Goal: Information Seeking & Learning: Learn about a topic

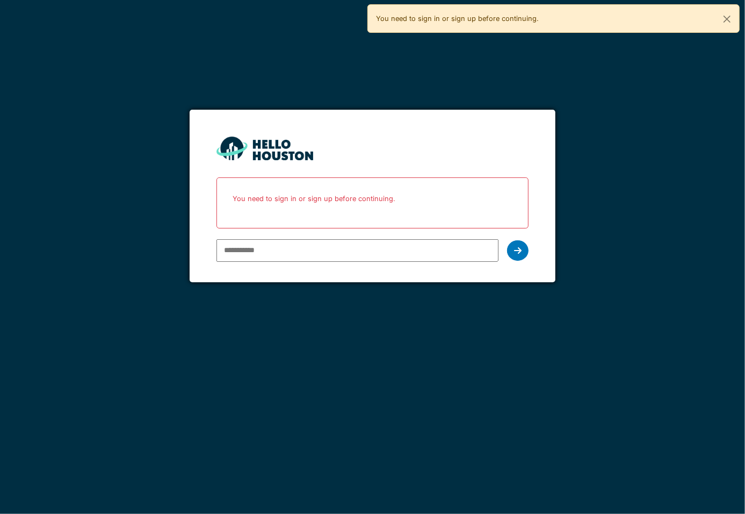
type input "**********"
click at [523, 254] on div at bounding box center [517, 250] width 21 height 20
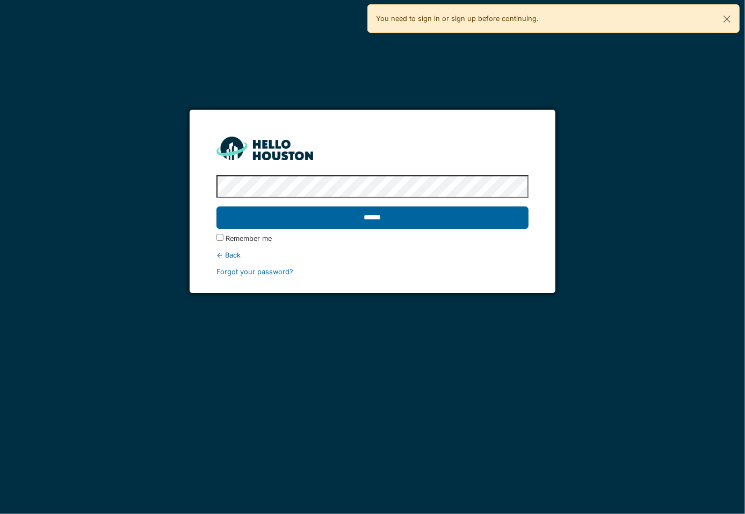
click at [273, 218] on input "******" at bounding box center [372, 217] width 312 height 23
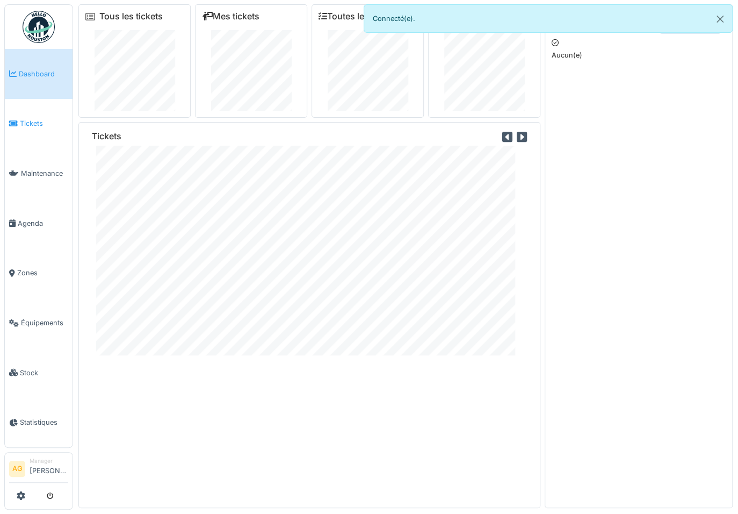
click at [34, 123] on span "Tickets" at bounding box center [44, 123] width 48 height 10
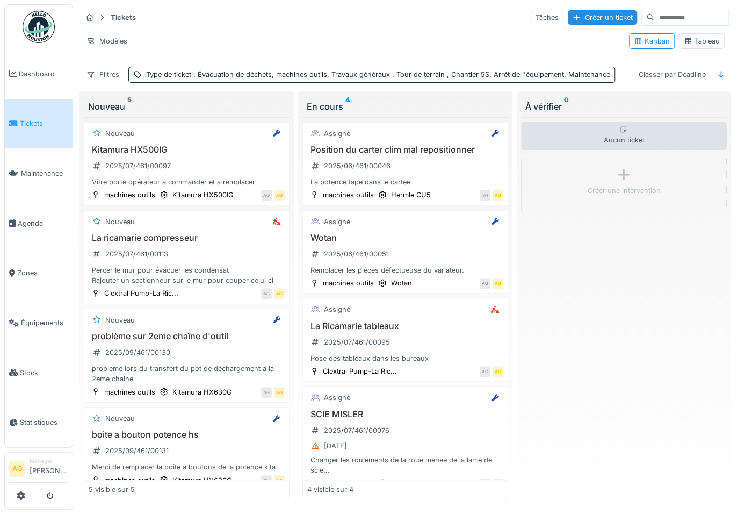
click at [694, 43] on div "Tableau" at bounding box center [702, 41] width 36 height 10
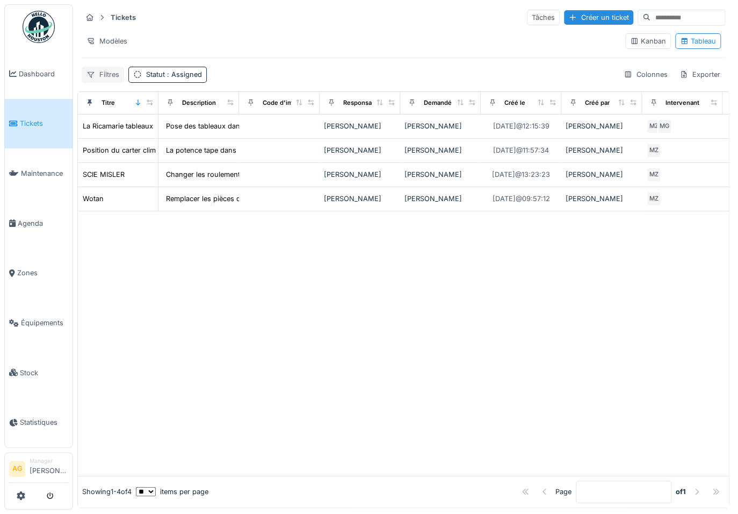
click at [105, 76] on div "Filtres" at bounding box center [103, 75] width 42 height 16
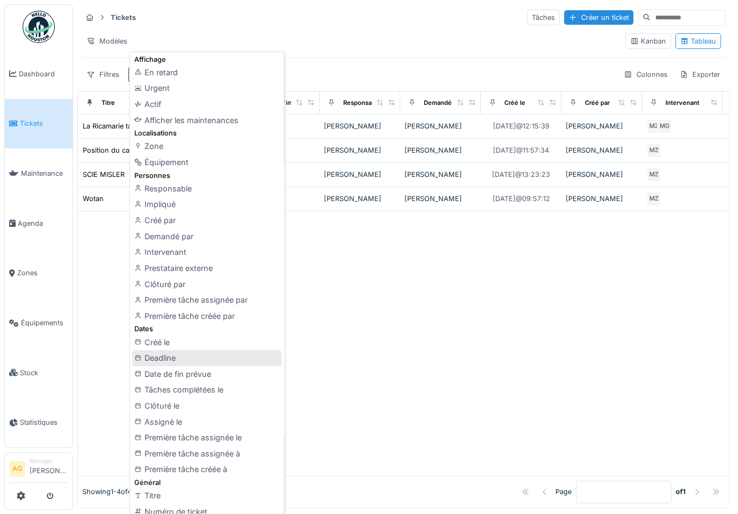
scroll to position [48, 0]
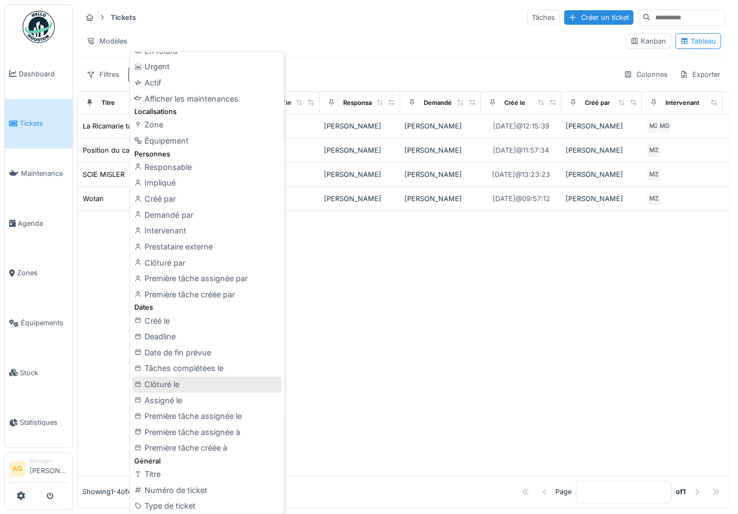
click at [188, 381] on div "Clôturé le" at bounding box center [206, 384] width 149 height 16
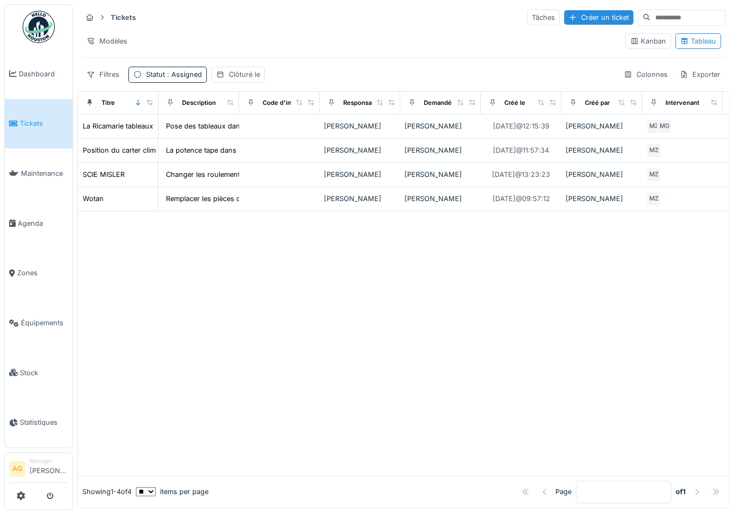
scroll to position [0, 0]
click at [233, 71] on div "Clôturé le" at bounding box center [244, 74] width 31 height 10
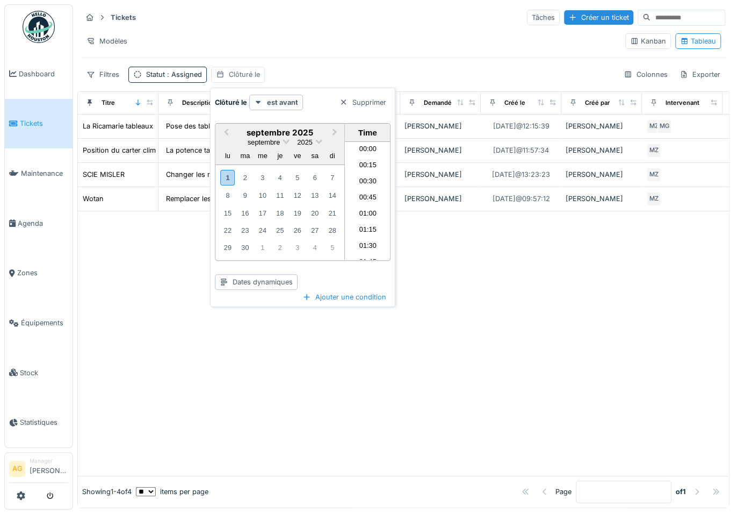
scroll to position [771, 0]
click at [370, 106] on div "Supprimer" at bounding box center [362, 102] width 55 height 15
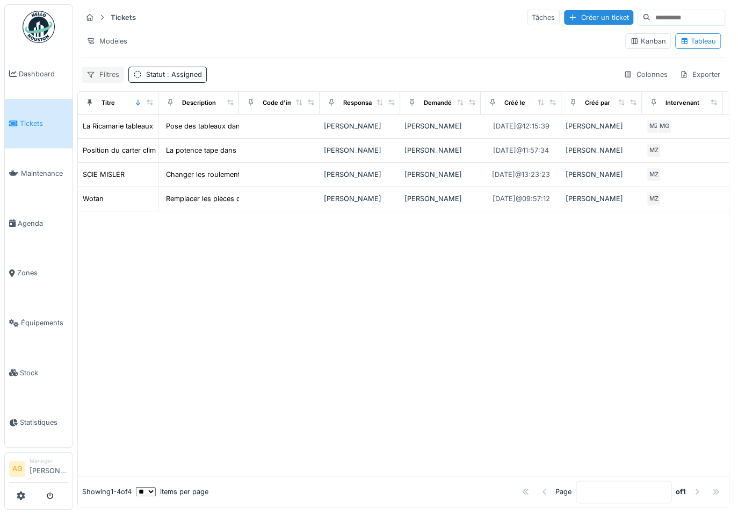
click at [109, 75] on div "Filtres" at bounding box center [103, 75] width 42 height 16
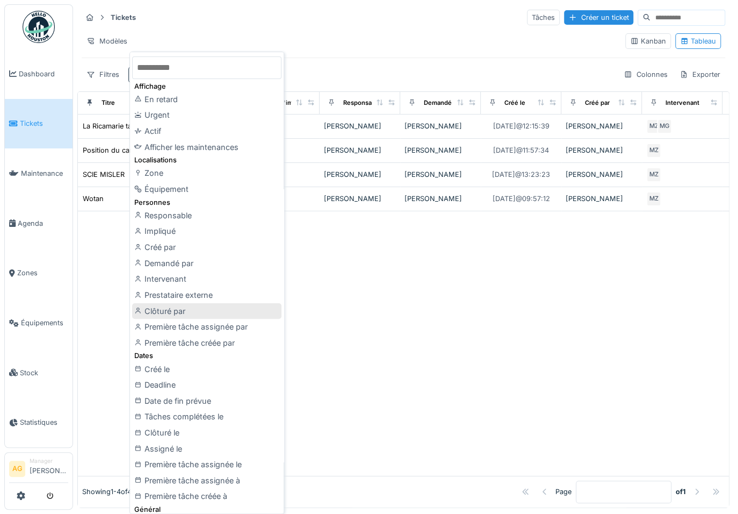
scroll to position [48, 0]
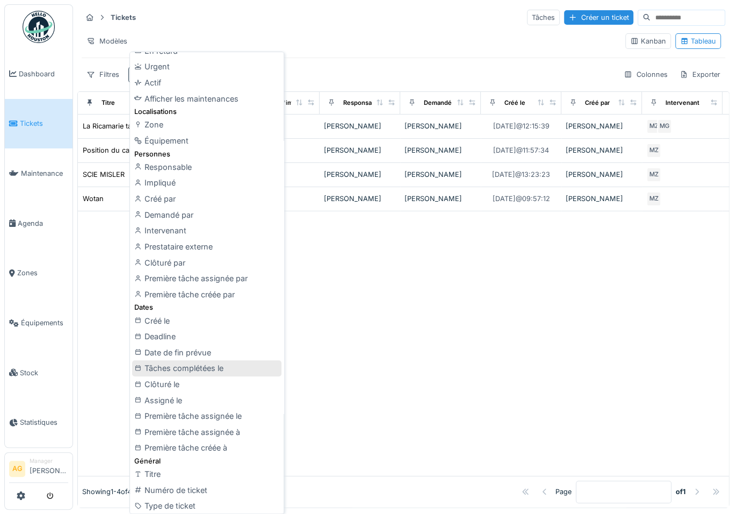
click at [199, 368] on div "Tâches complétées le" at bounding box center [206, 368] width 149 height 16
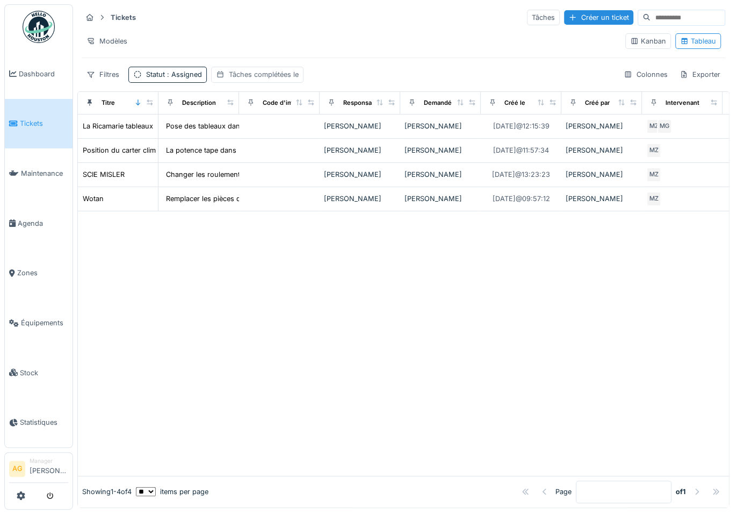
click at [286, 75] on div "Tâches complétées le" at bounding box center [264, 74] width 70 height 10
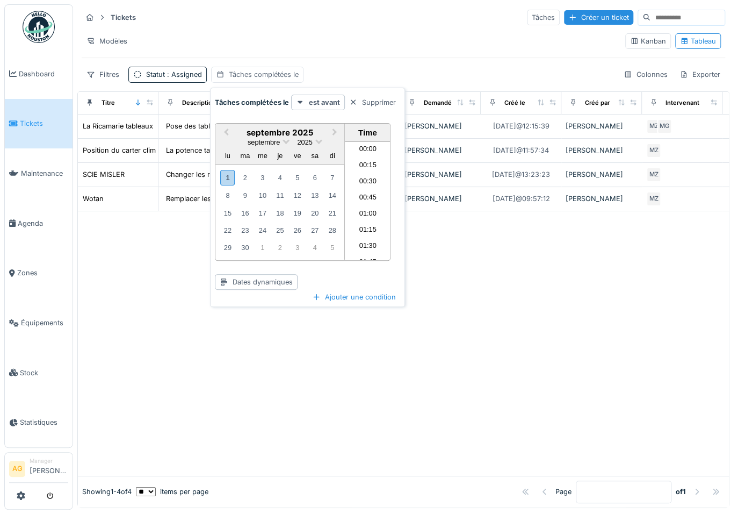
scroll to position [771, 0]
click at [381, 105] on div "Supprimer" at bounding box center [372, 102] width 55 height 15
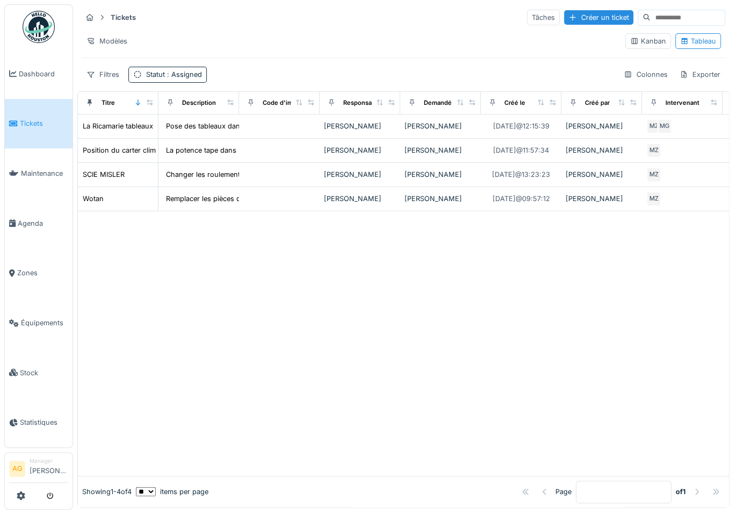
click at [633, 40] on div "Kanban" at bounding box center [648, 41] width 36 height 10
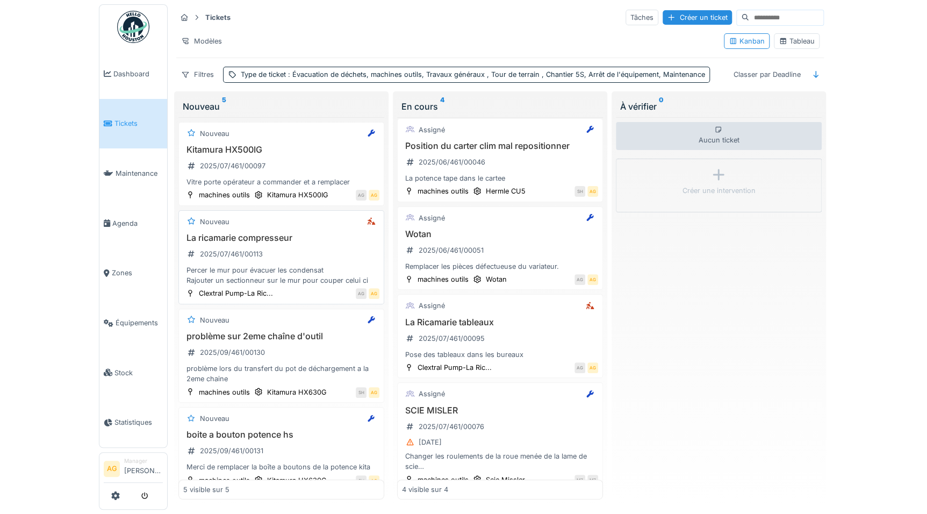
scroll to position [0, 0]
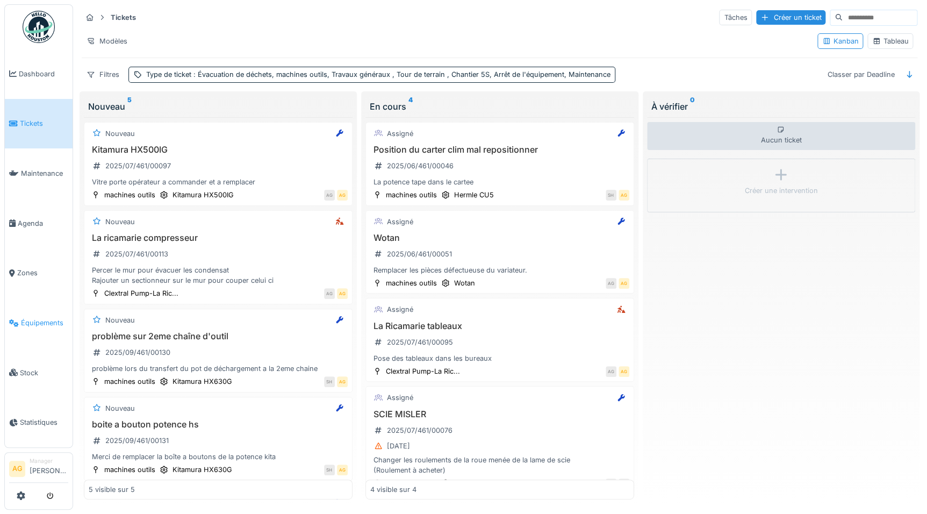
click at [41, 317] on span "Équipements" at bounding box center [44, 322] width 47 height 10
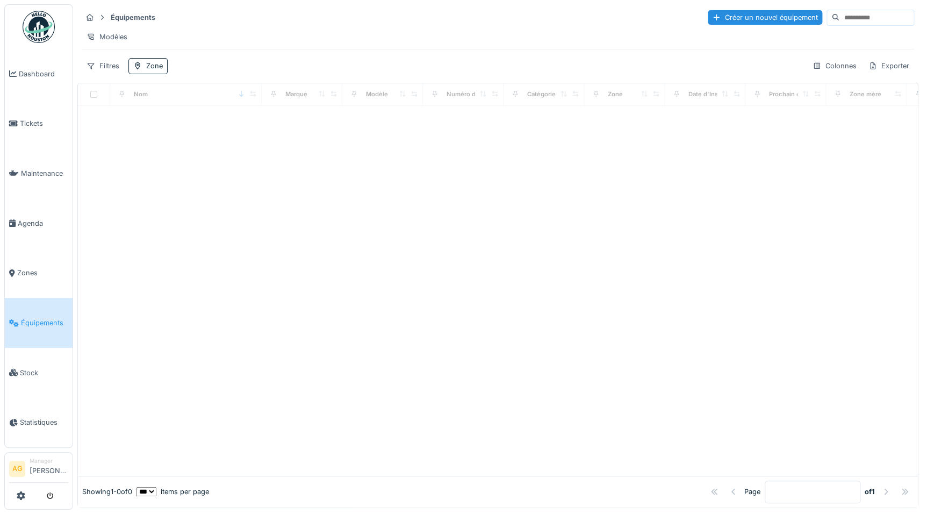
click at [839, 13] on input at bounding box center [876, 17] width 74 height 15
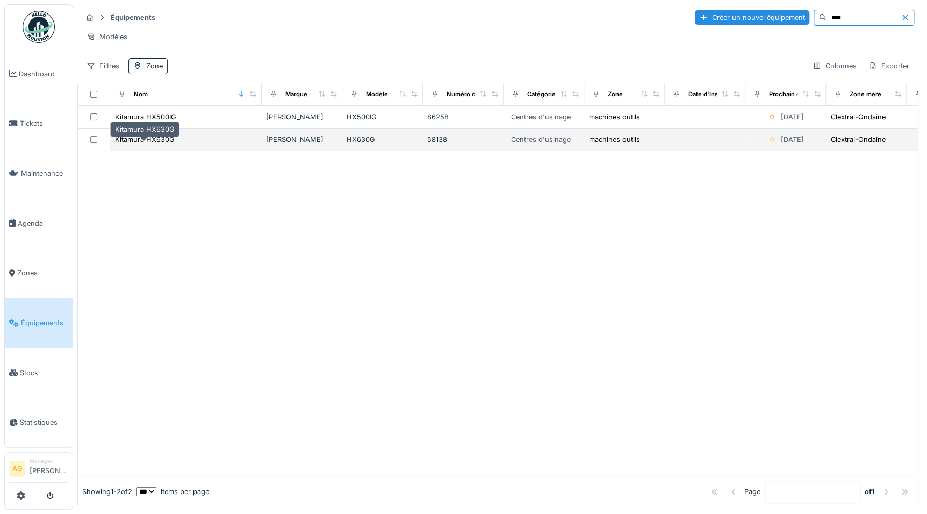
type input "****"
click at [145, 145] on div "Kitamura HX630G" at bounding box center [145, 139] width 60 height 10
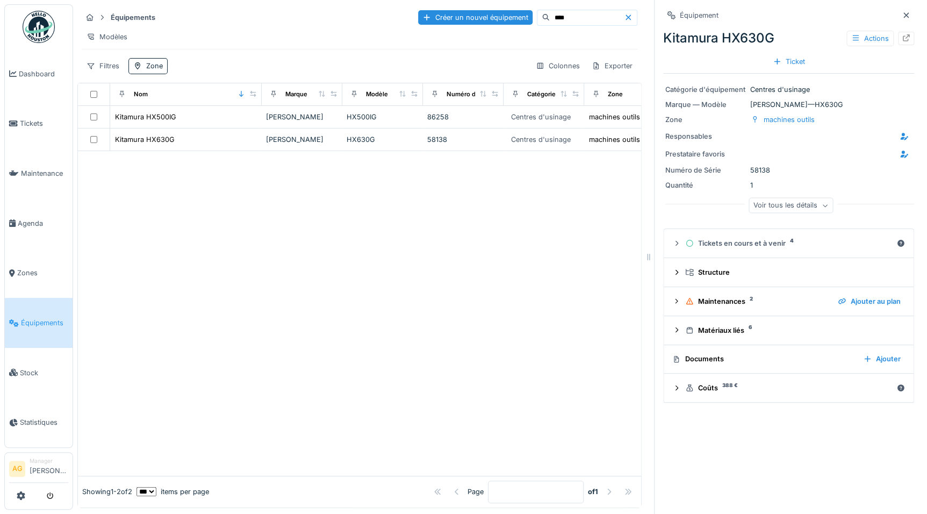
click at [889, 45] on div "Actions" at bounding box center [880, 39] width 68 height 16
click at [898, 43] on div at bounding box center [906, 38] width 16 height 13
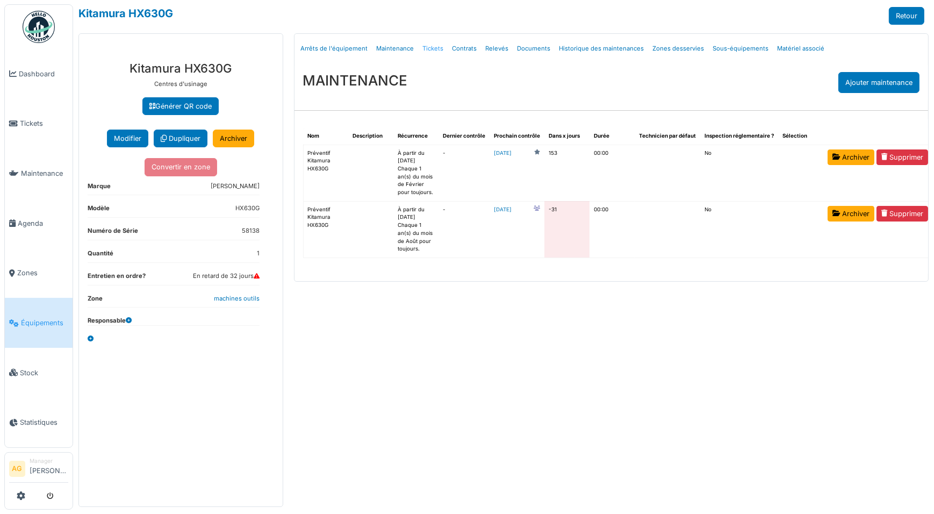
click at [424, 49] on link "Tickets" at bounding box center [433, 48] width 30 height 25
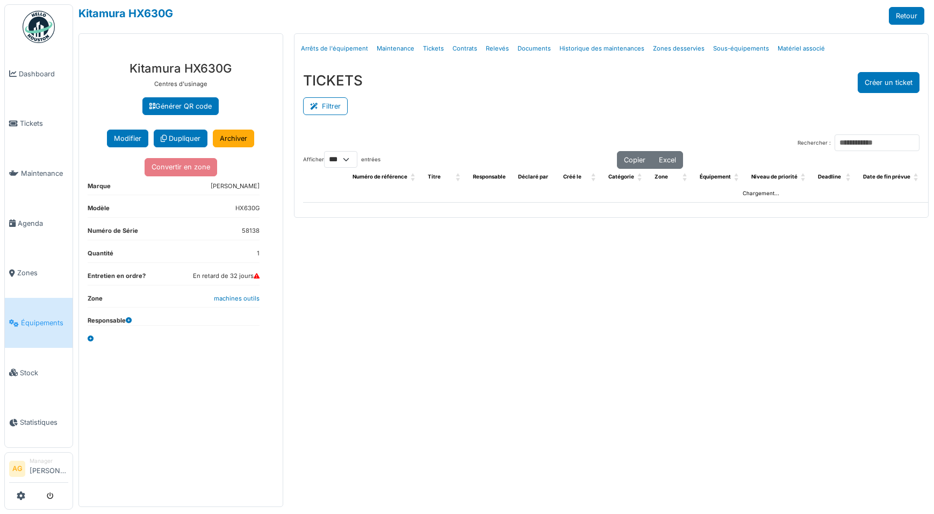
select select "***"
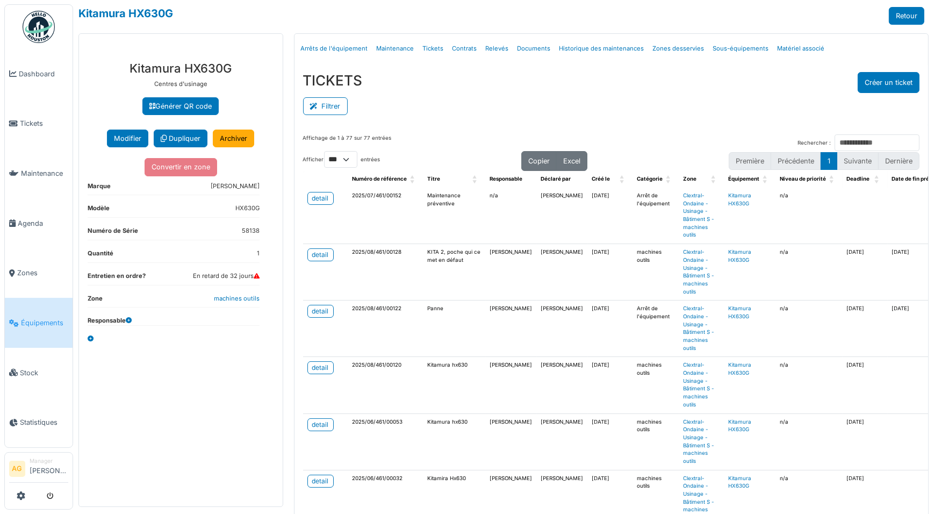
click at [679, 105] on div "Filtrer" at bounding box center [611, 105] width 617 height 24
click at [316, 197] on div "detail" at bounding box center [320, 198] width 17 height 10
click at [315, 252] on div "detail" at bounding box center [320, 255] width 17 height 10
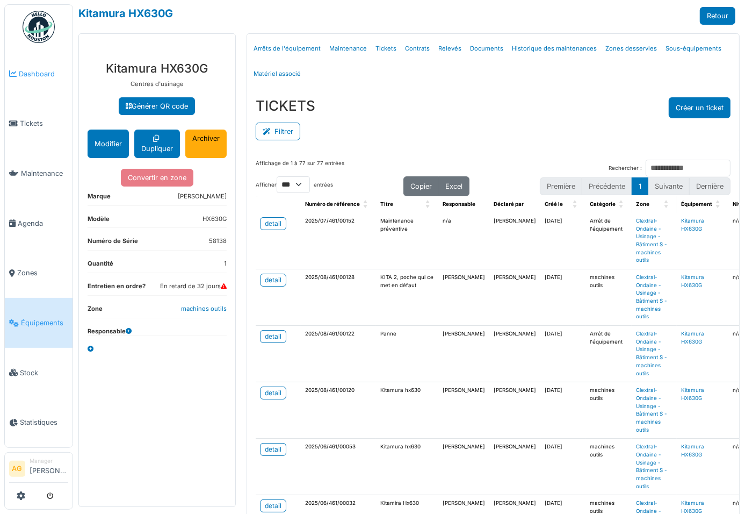
click at [33, 74] on span "Dashboard" at bounding box center [43, 74] width 49 height 10
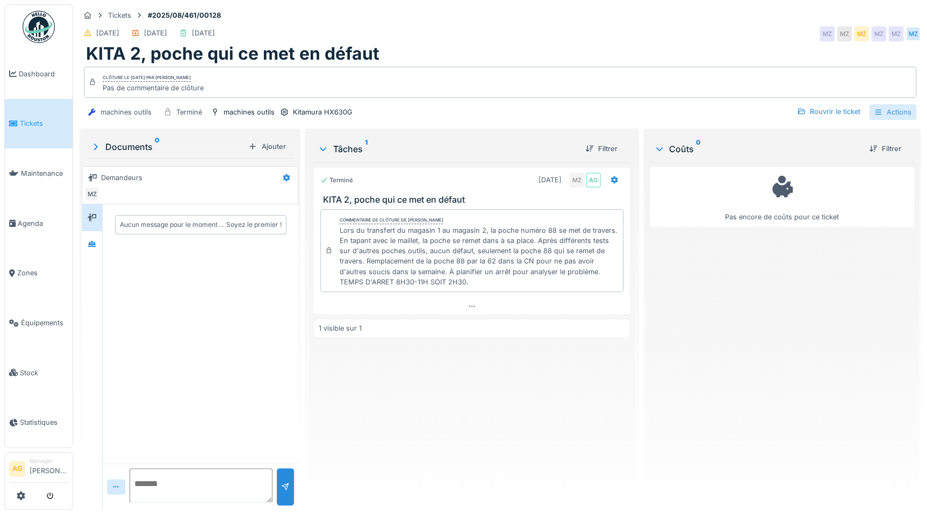
click at [889, 109] on div "Actions" at bounding box center [892, 112] width 47 height 16
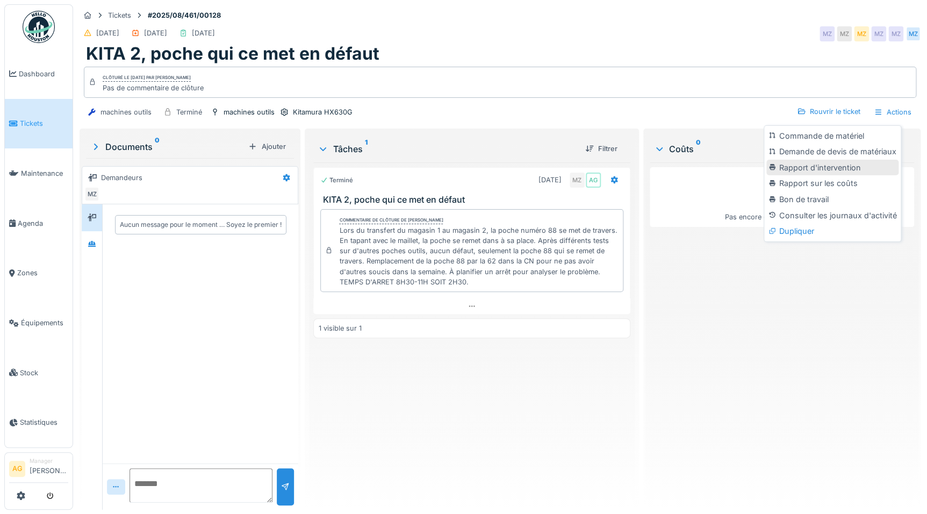
click at [828, 168] on div "Rapport d'intervention" at bounding box center [832, 168] width 132 height 16
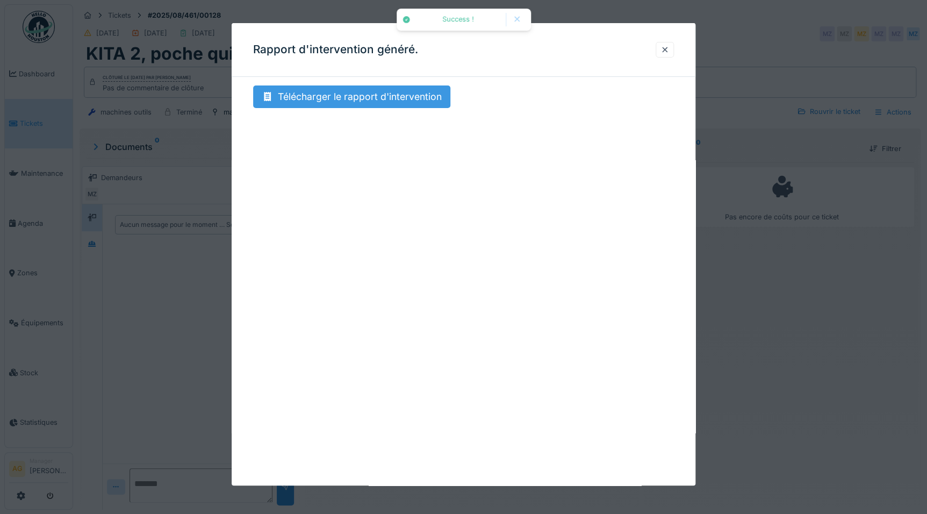
click at [395, 97] on div "Télécharger le rapport d'intervention" at bounding box center [351, 96] width 197 height 23
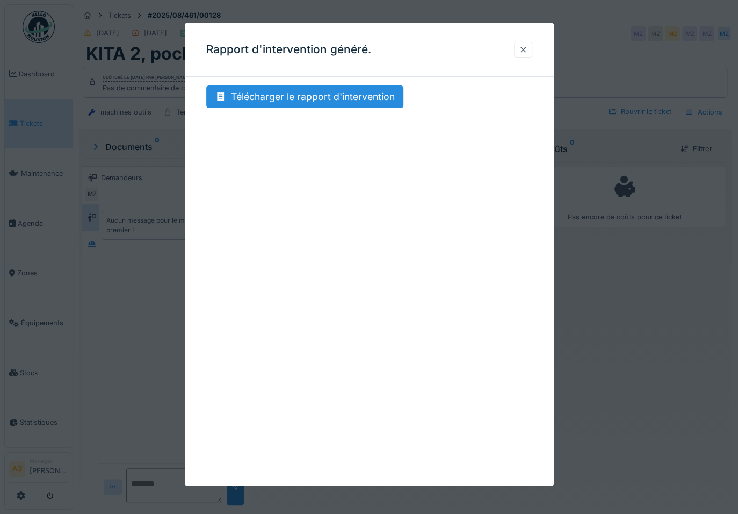
drag, startPoint x: 525, startPoint y: 49, endPoint x: 514, endPoint y: 51, distance: 10.9
click at [524, 49] on div at bounding box center [523, 50] width 9 height 10
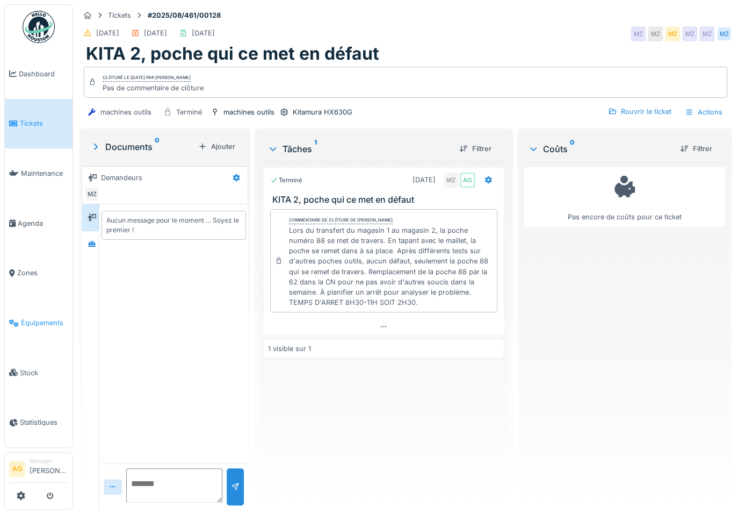
click at [41, 317] on span "Équipements" at bounding box center [44, 322] width 47 height 10
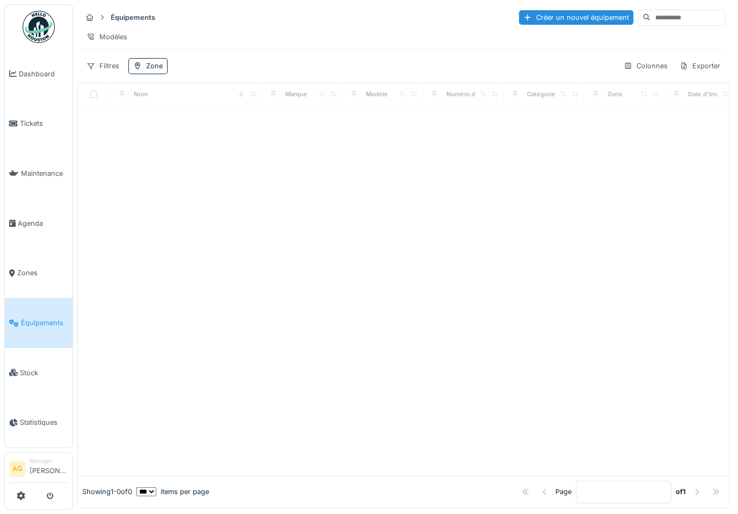
click at [651, 18] on input at bounding box center [688, 17] width 74 height 15
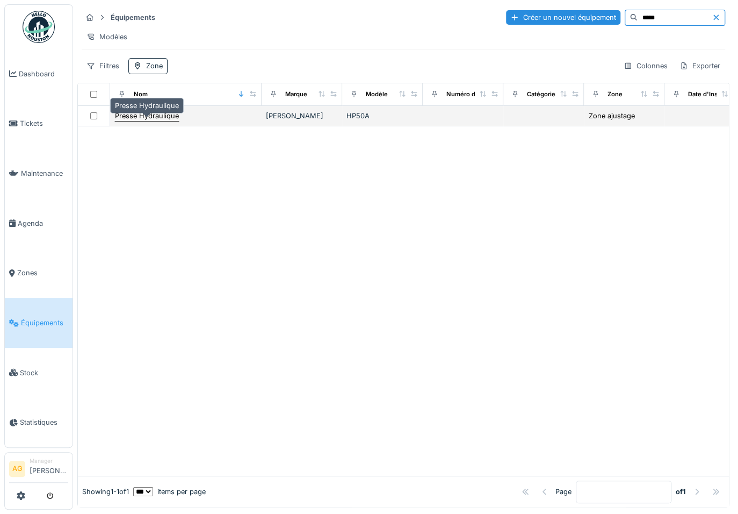
type input "*****"
click at [153, 121] on div "Presse Hydraulique" at bounding box center [147, 116] width 64 height 10
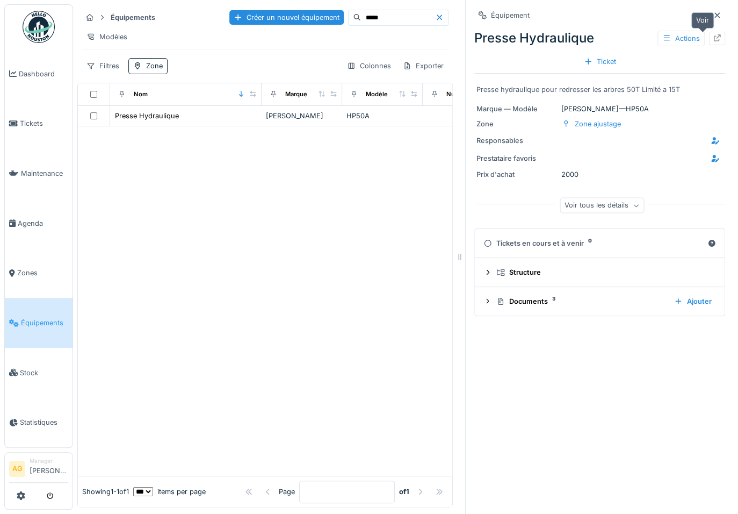
click at [713, 38] on icon at bounding box center [717, 37] width 9 height 7
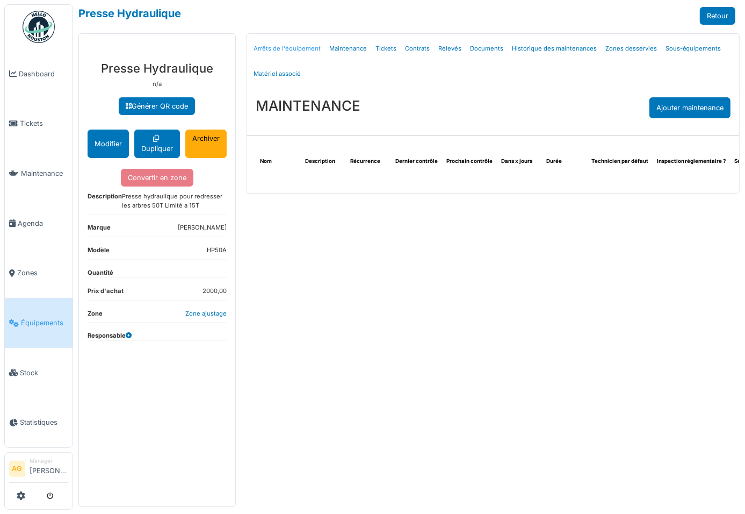
click at [281, 48] on link "Arrêts de l'équipement" at bounding box center [287, 48] width 76 height 25
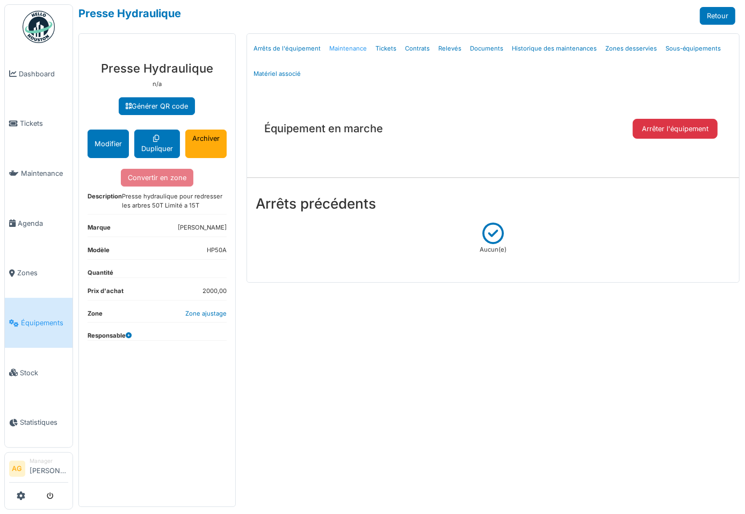
click at [345, 45] on link "Maintenance" at bounding box center [348, 48] width 46 height 25
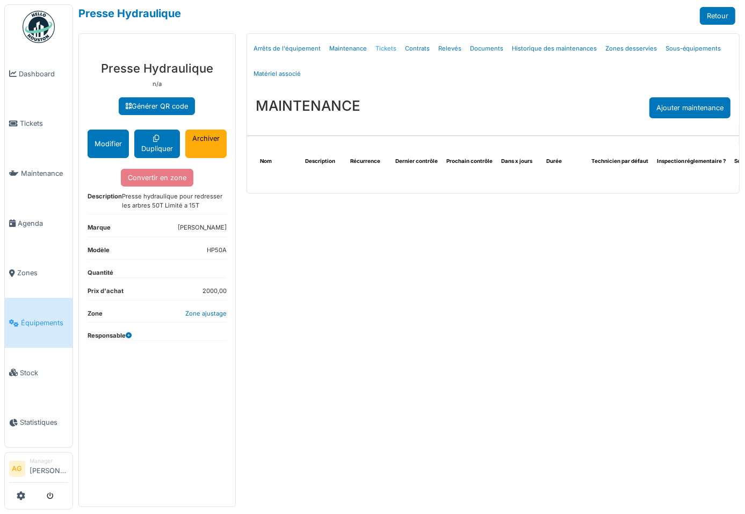
click at [377, 45] on link "Tickets" at bounding box center [386, 48] width 30 height 25
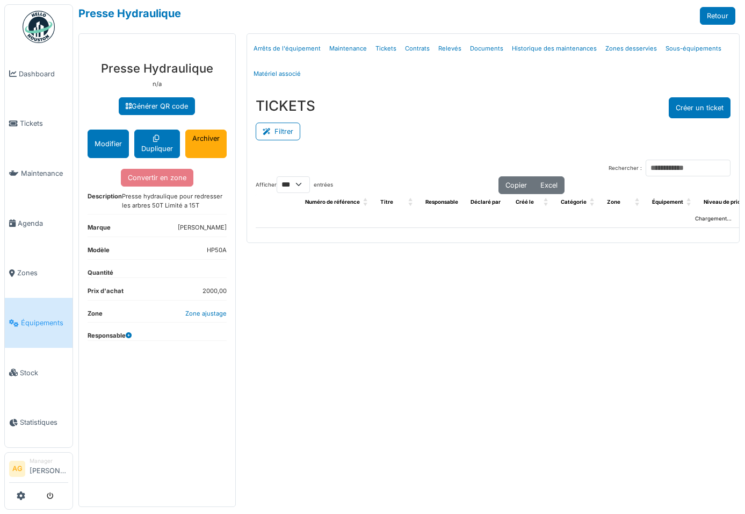
select select "***"
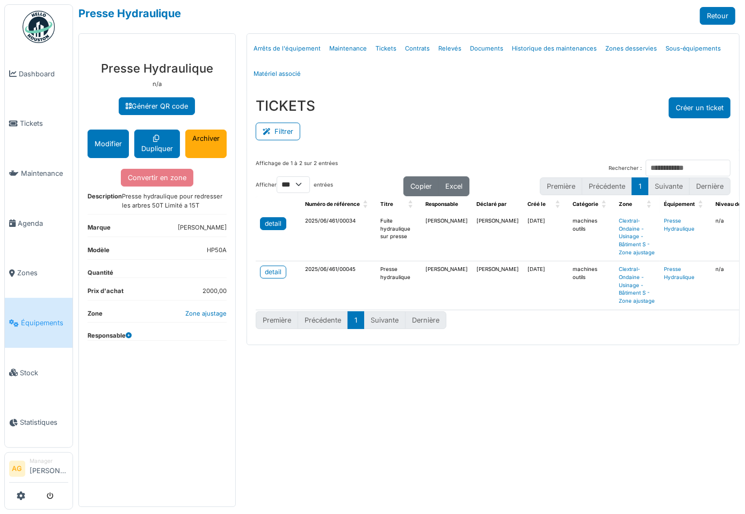
click at [279, 223] on div "detail" at bounding box center [273, 224] width 17 height 10
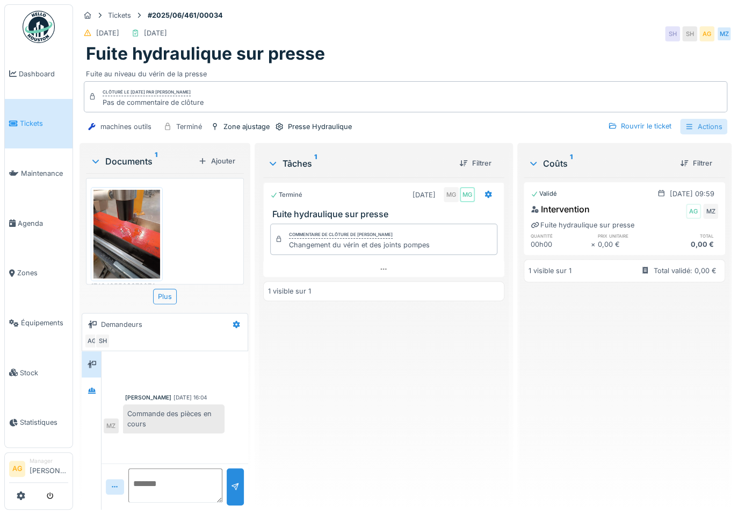
click at [706, 127] on div "Actions" at bounding box center [703, 127] width 47 height 16
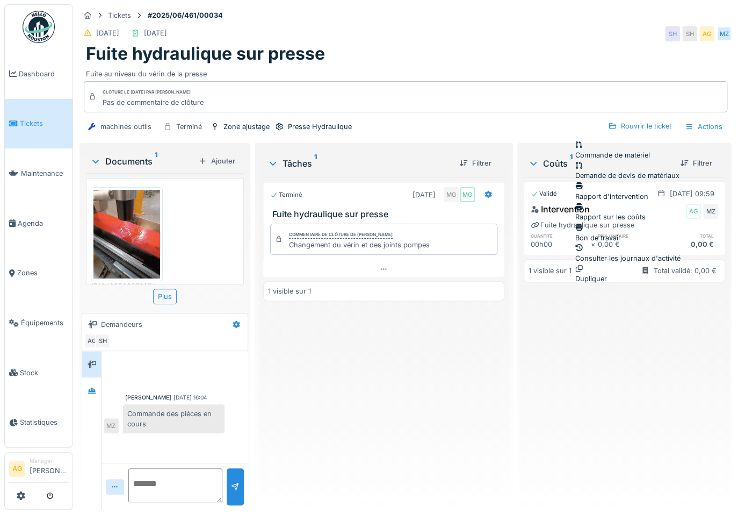
click at [632, 184] on div "Rapport d'intervention" at bounding box center [627, 191] width 105 height 20
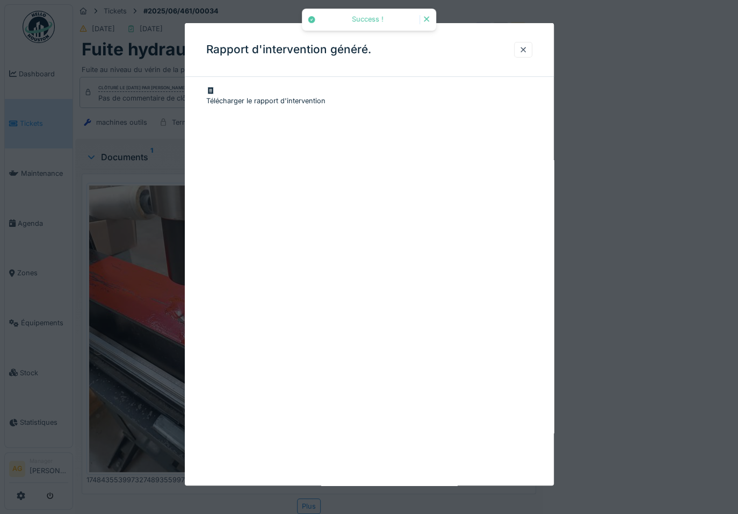
click at [316, 94] on div "Télécharger le rapport d'intervention" at bounding box center [369, 95] width 326 height 20
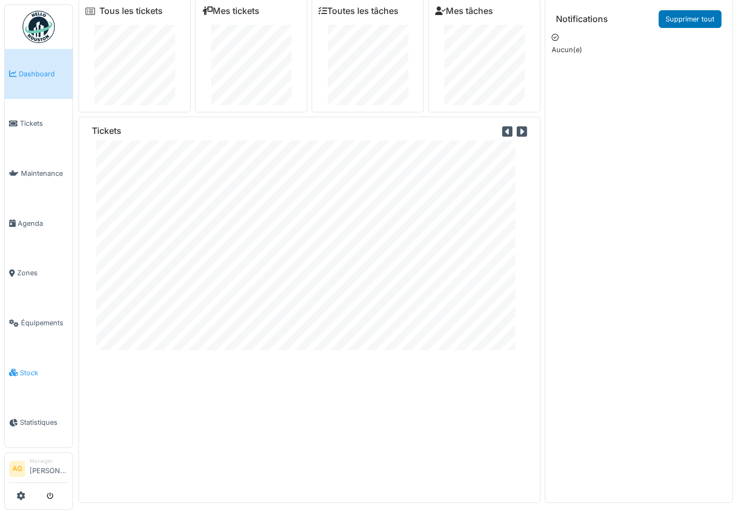
scroll to position [11, 0]
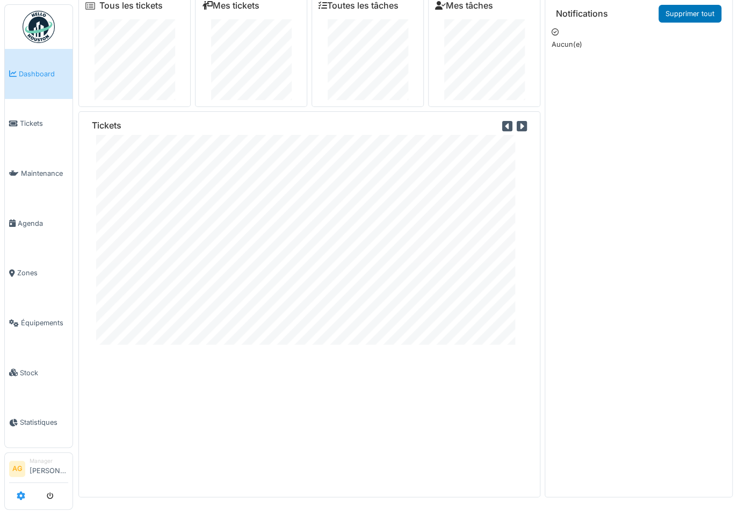
click at [20, 494] on icon at bounding box center [21, 495] width 9 height 9
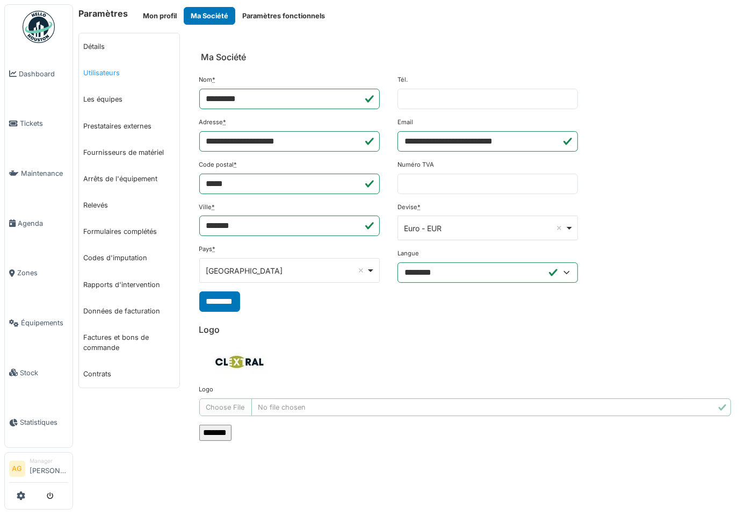
click at [95, 68] on link "Utilisateurs" at bounding box center [129, 73] width 100 height 26
select select "***"
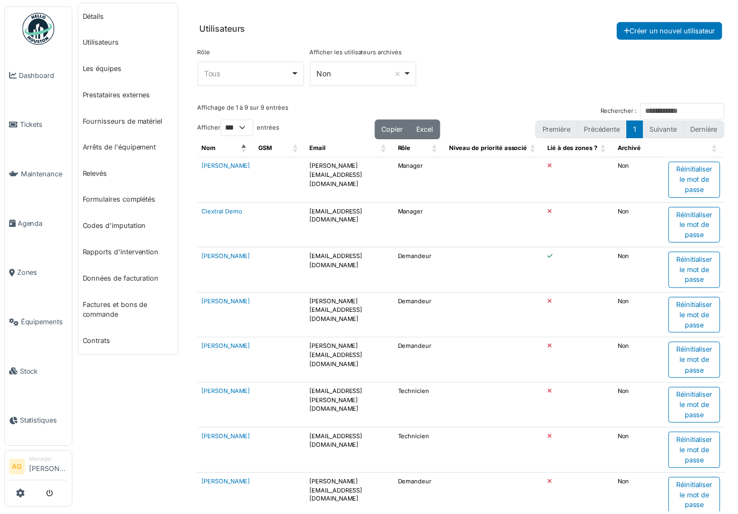
scroll to position [97, 0]
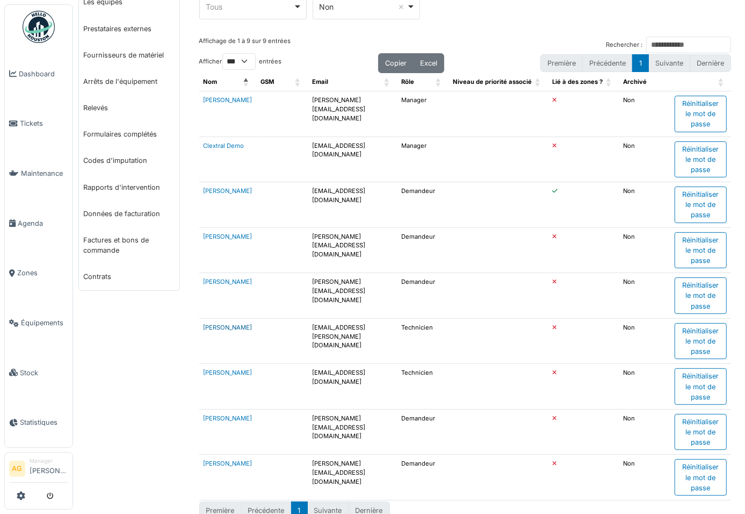
click at [214, 330] on link "Maxime Zabinski" at bounding box center [228, 327] width 49 height 8
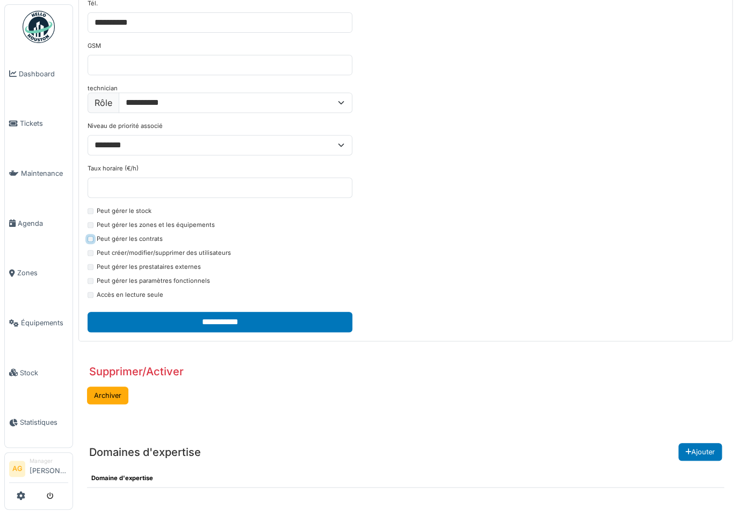
scroll to position [244, 0]
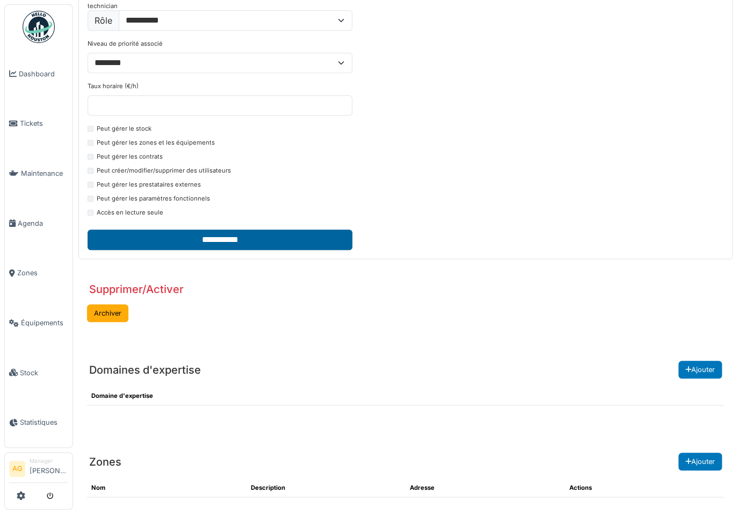
click at [217, 241] on input "**********" at bounding box center [220, 239] width 265 height 20
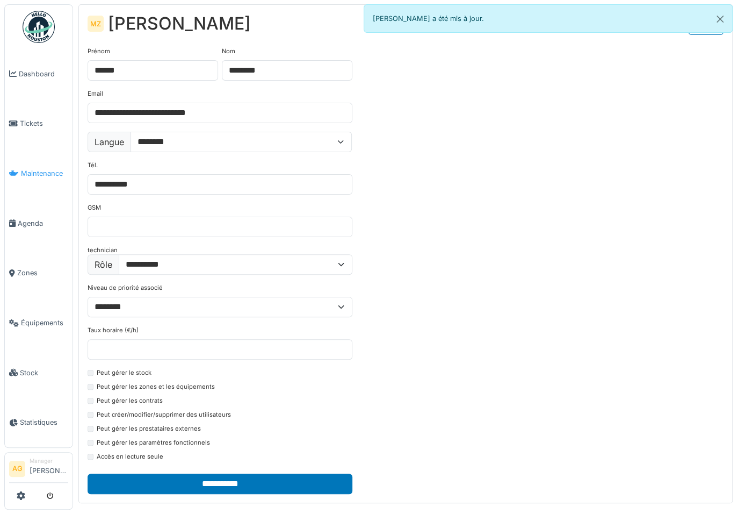
click at [39, 170] on span "Maintenance" at bounding box center [44, 173] width 47 height 10
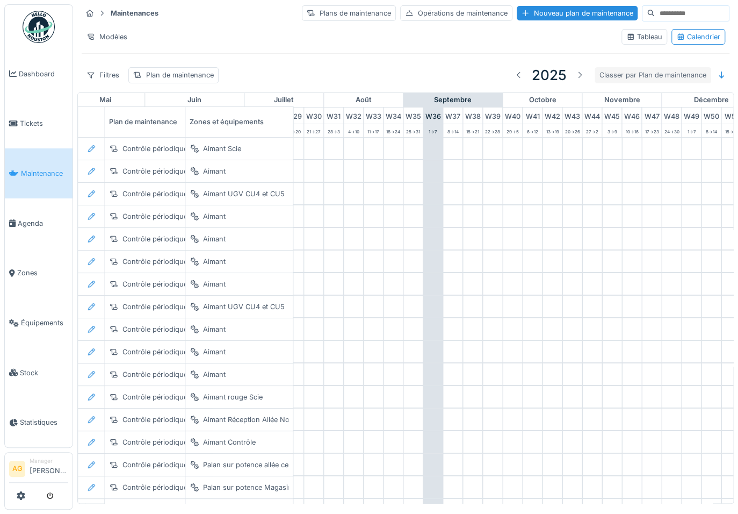
scroll to position [0, 628]
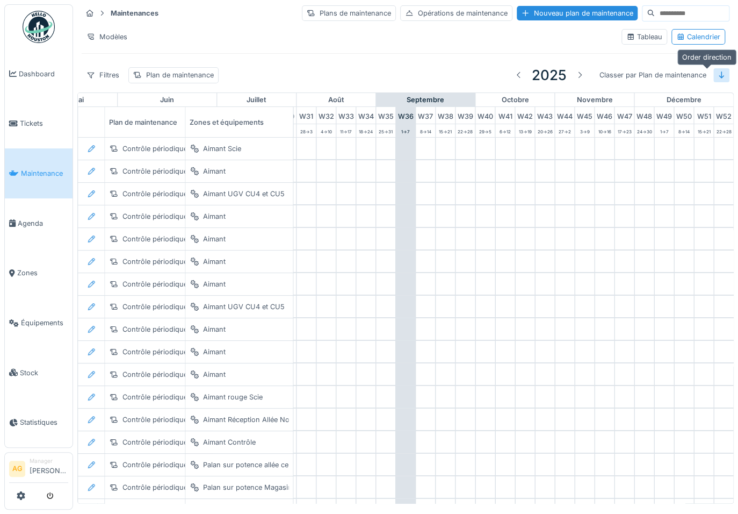
click at [717, 72] on icon at bounding box center [721, 74] width 9 height 7
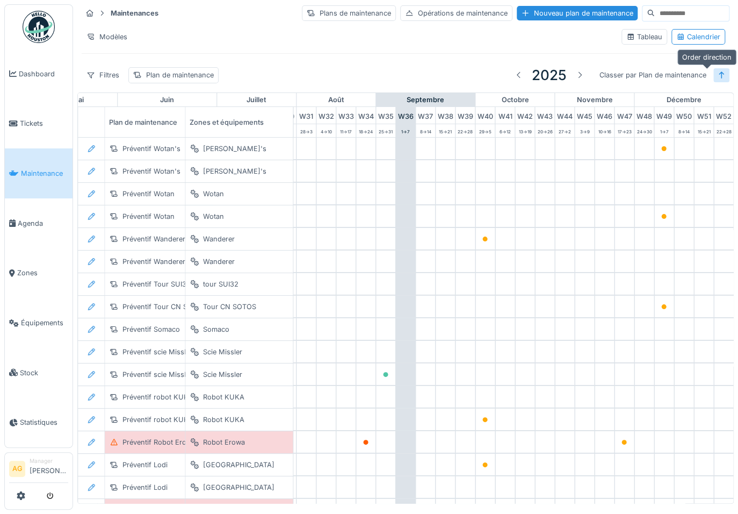
click at [717, 72] on icon at bounding box center [721, 74] width 9 height 7
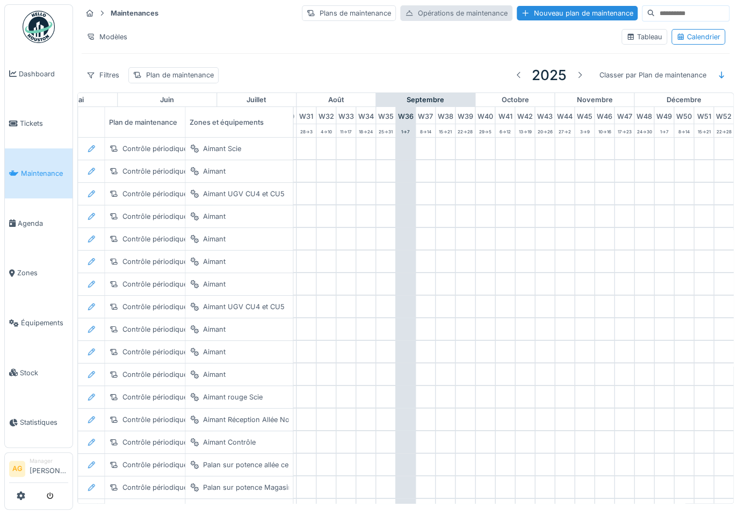
click at [400, 9] on div "Opérations de maintenance" at bounding box center [456, 13] width 112 height 16
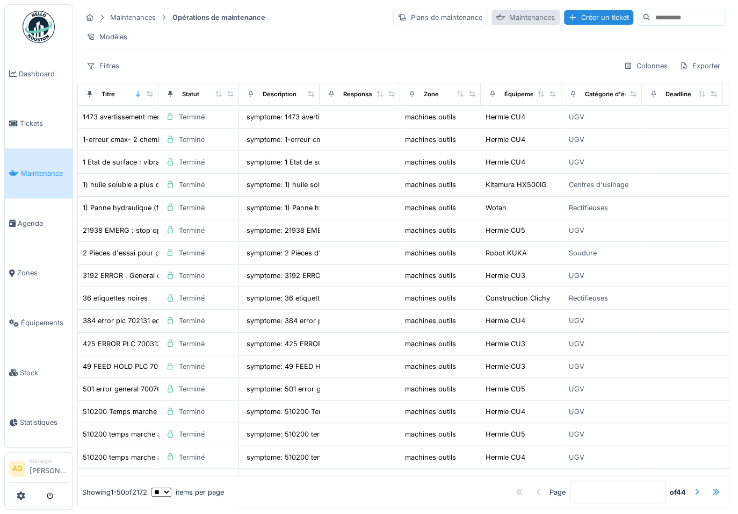
click at [492, 17] on div "Maintenances" at bounding box center [526, 18] width 68 height 16
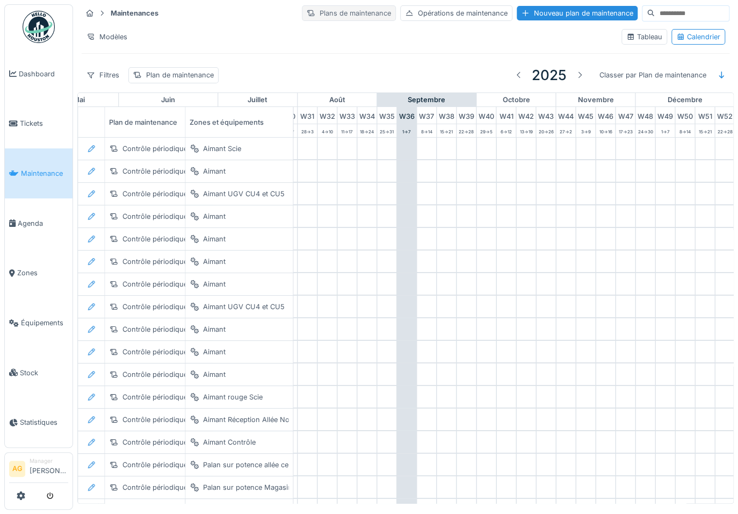
scroll to position [0, 628]
click at [106, 74] on div "Filtres" at bounding box center [103, 75] width 42 height 16
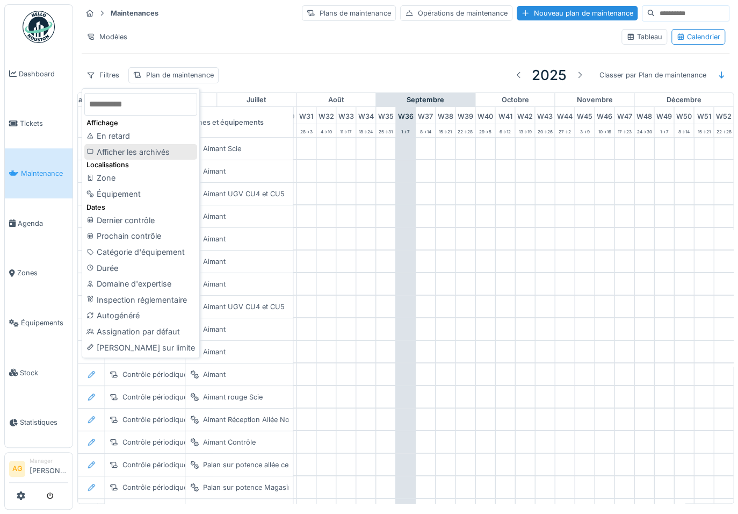
click at [134, 150] on div "Afficher les archivés" at bounding box center [140, 152] width 113 height 16
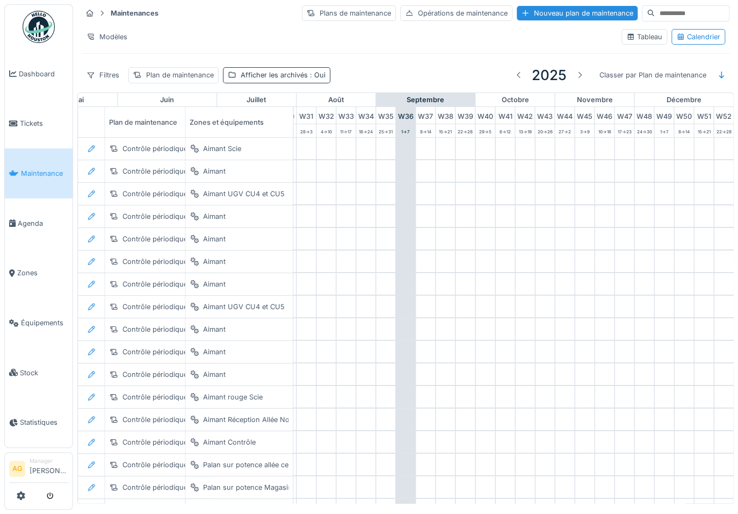
click at [287, 71] on div "Afficher les archivés : Oui" at bounding box center [283, 75] width 85 height 10
click at [360, 101] on div "Supprimer" at bounding box center [360, 103] width 55 height 15
click at [109, 73] on div "Filtres" at bounding box center [103, 75] width 42 height 16
click at [639, 38] on div "Tableau" at bounding box center [644, 37] width 36 height 10
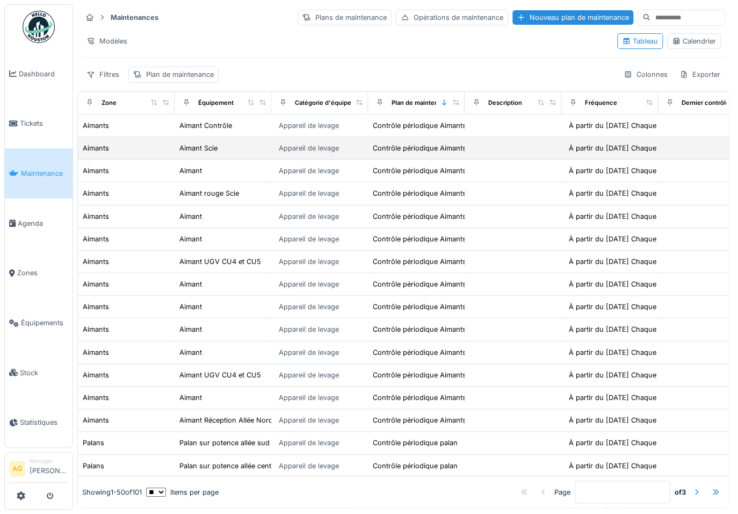
scroll to position [0, 0]
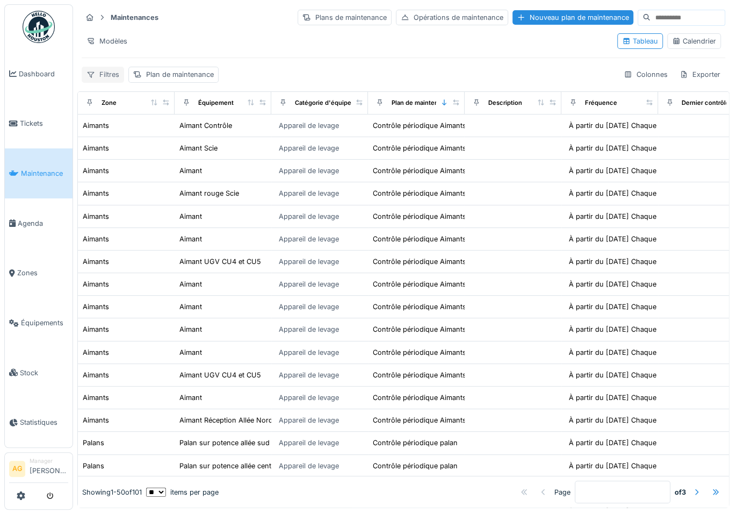
click at [107, 72] on div "Filtres" at bounding box center [103, 75] width 42 height 16
click at [40, 220] on span "Agenda" at bounding box center [43, 223] width 50 height 10
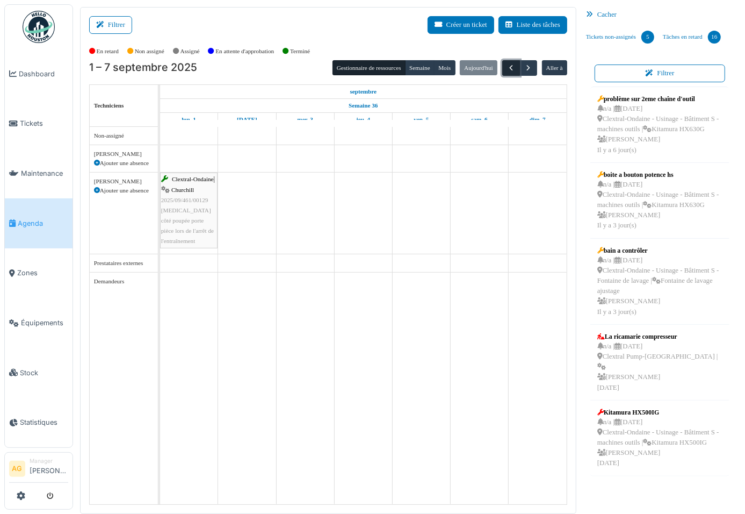
click at [514, 66] on span "button" at bounding box center [511, 67] width 9 height 9
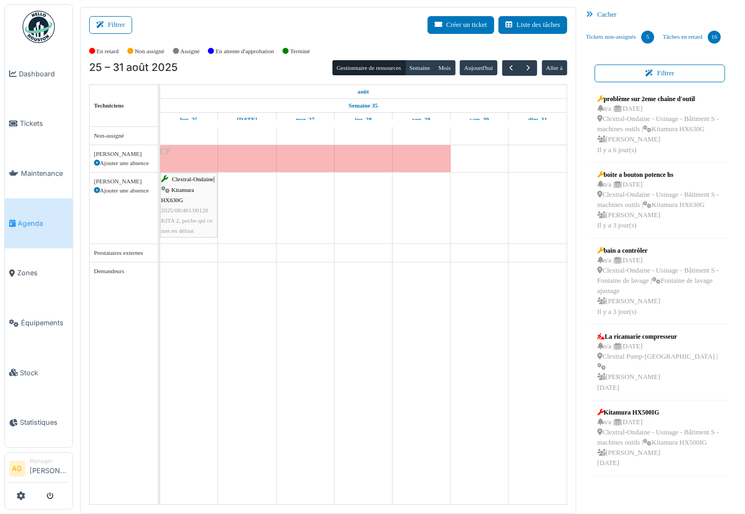
click at [598, 15] on div "Cacher" at bounding box center [660, 15] width 156 height 16
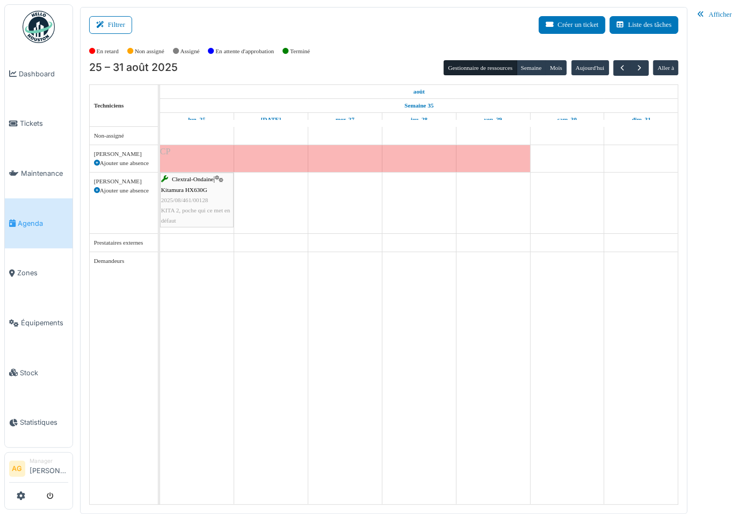
click at [721, 15] on div "Afficher" at bounding box center [715, 15] width 45 height 16
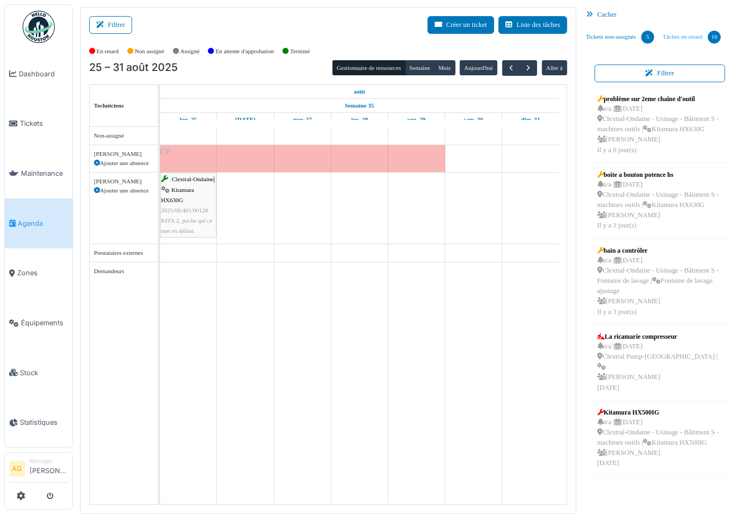
click at [683, 39] on link "Tâches en retard 16" at bounding box center [692, 37] width 67 height 29
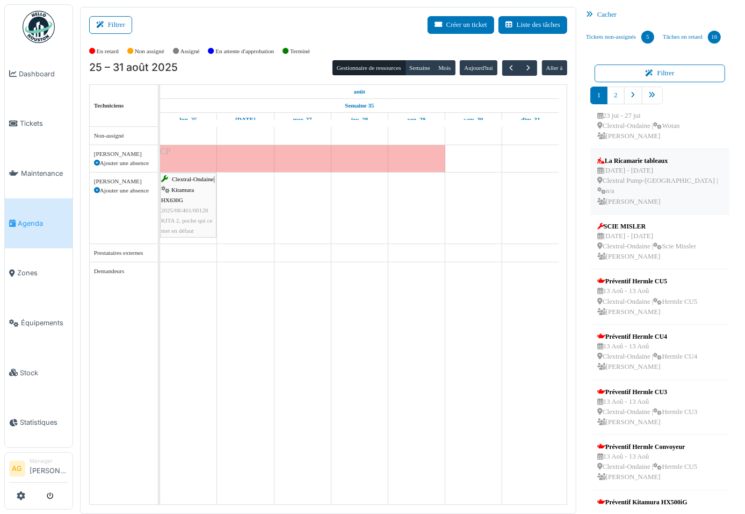
scroll to position [97, 0]
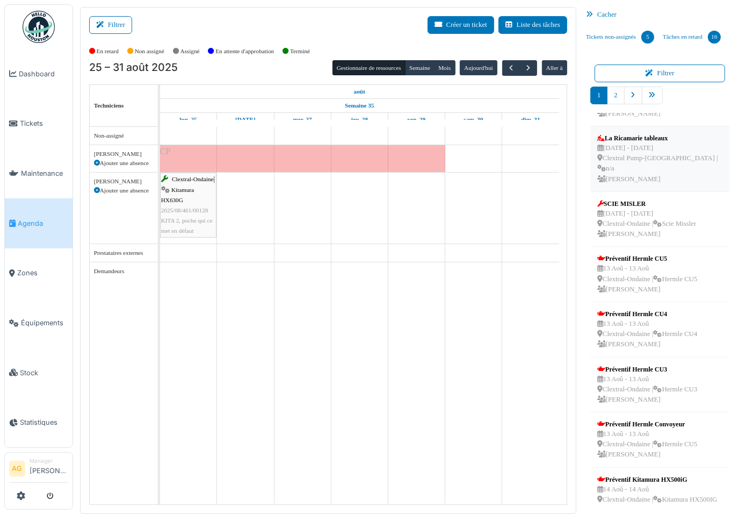
click at [656, 152] on div "23 jul - 25 jul Clextral Pump-La Ricamarie | n/a Alexandre Giri" at bounding box center [659, 163] width 125 height 41
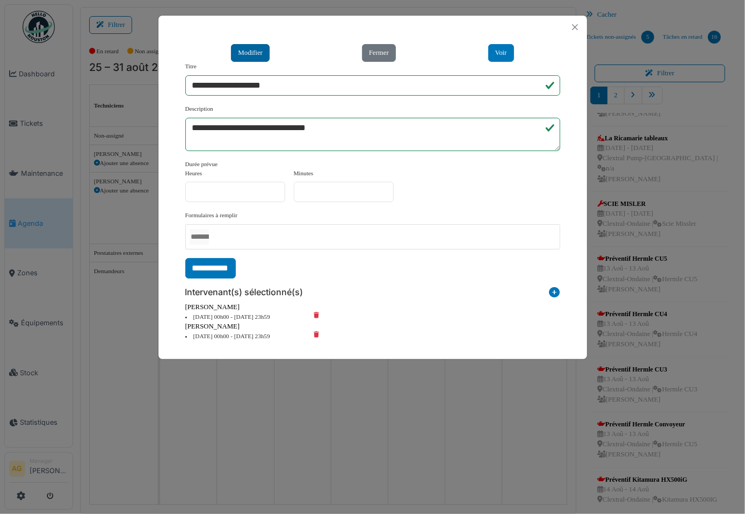
click at [256, 54] on button "Modifier" at bounding box center [250, 53] width 39 height 18
click at [575, 28] on button "Close" at bounding box center [575, 27] width 15 height 15
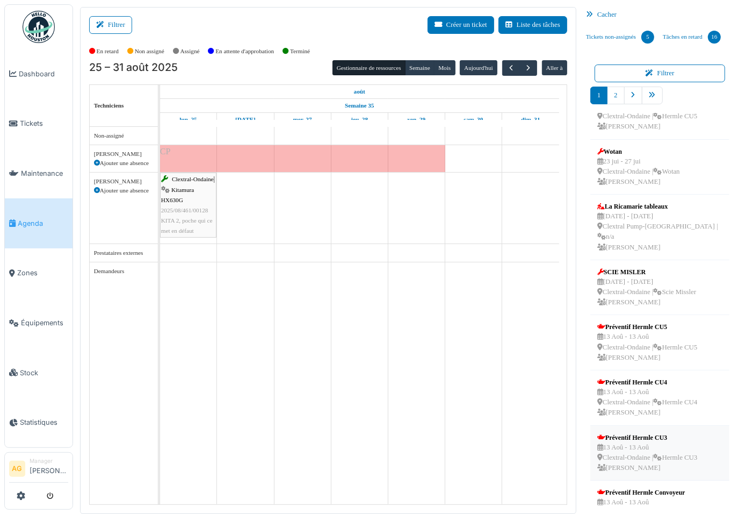
scroll to position [0, 0]
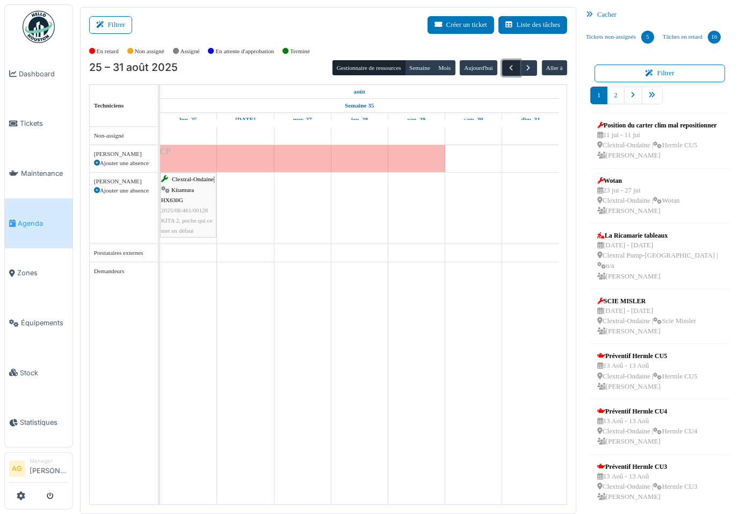
click at [510, 64] on span "button" at bounding box center [511, 67] width 9 height 9
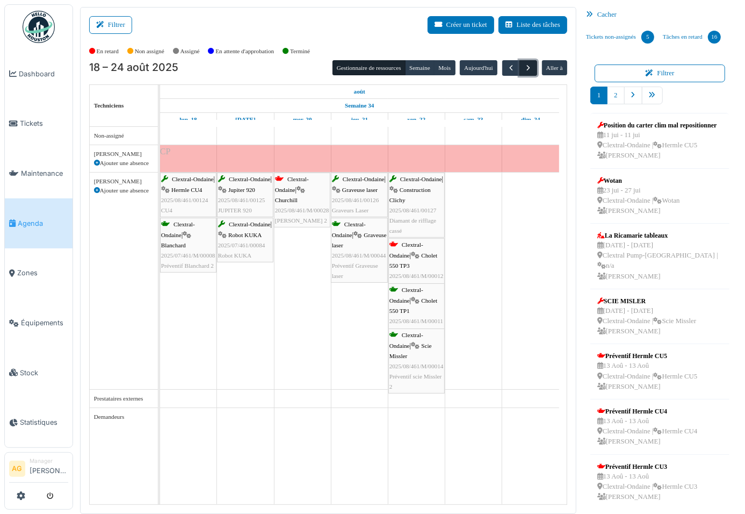
click at [529, 68] on span "button" at bounding box center [528, 67] width 9 height 9
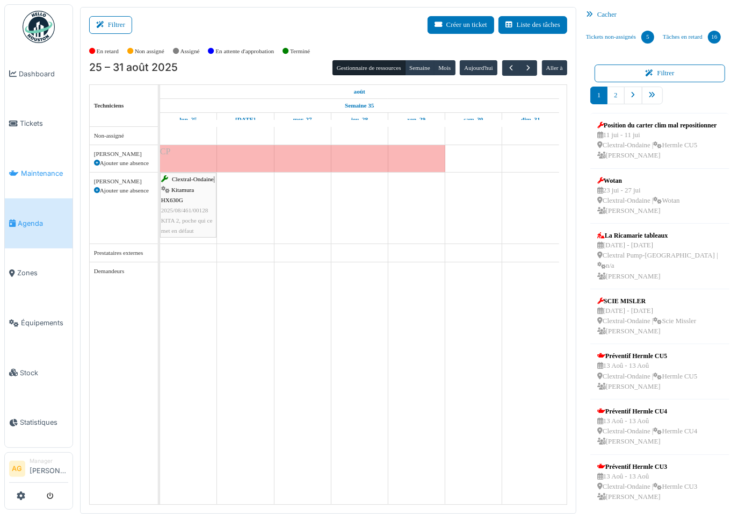
click at [40, 170] on span "Maintenance" at bounding box center [44, 173] width 47 height 10
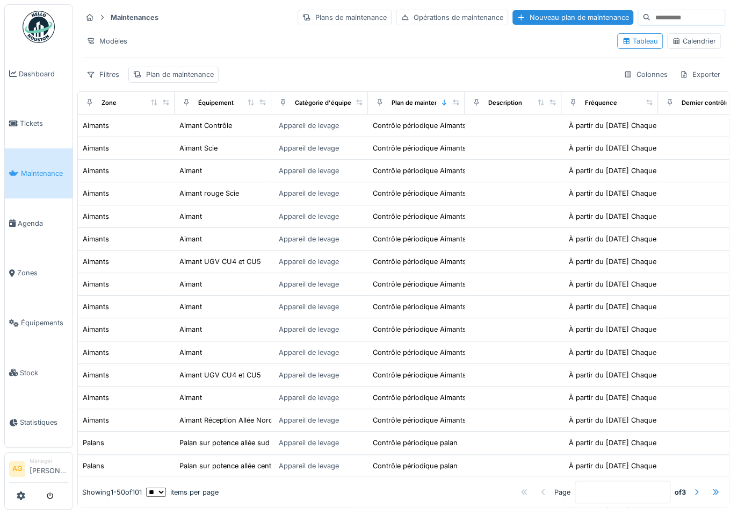
click at [688, 38] on div "Calendrier" at bounding box center [694, 41] width 44 height 10
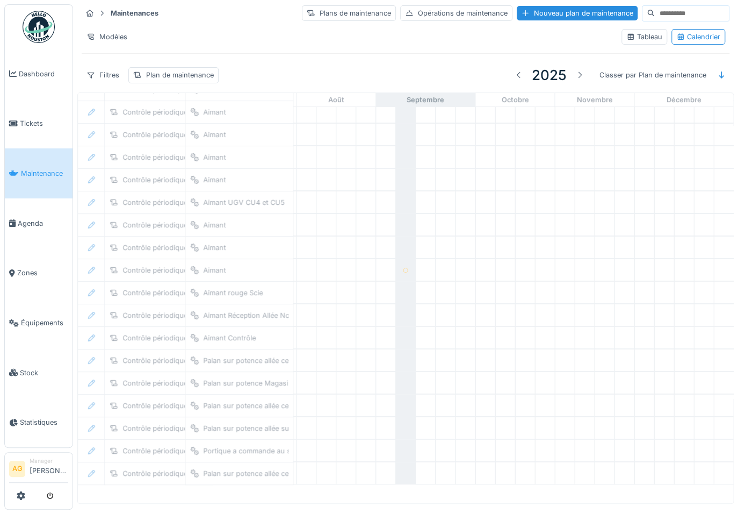
scroll to position [118, 628]
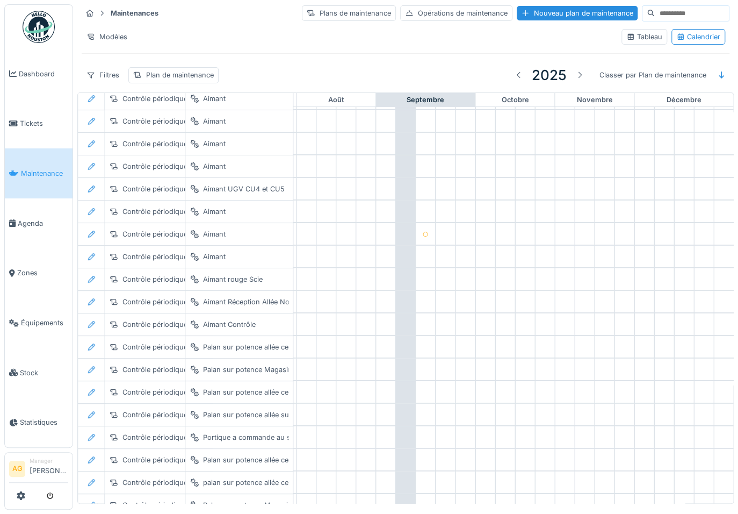
click at [628, 30] on div "Tableau" at bounding box center [645, 37] width 46 height 16
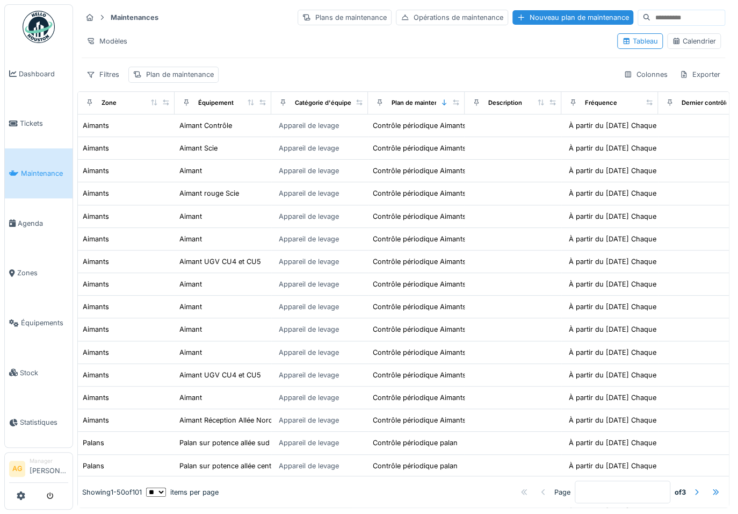
click at [675, 38] on div "Calendrier" at bounding box center [694, 41] width 44 height 10
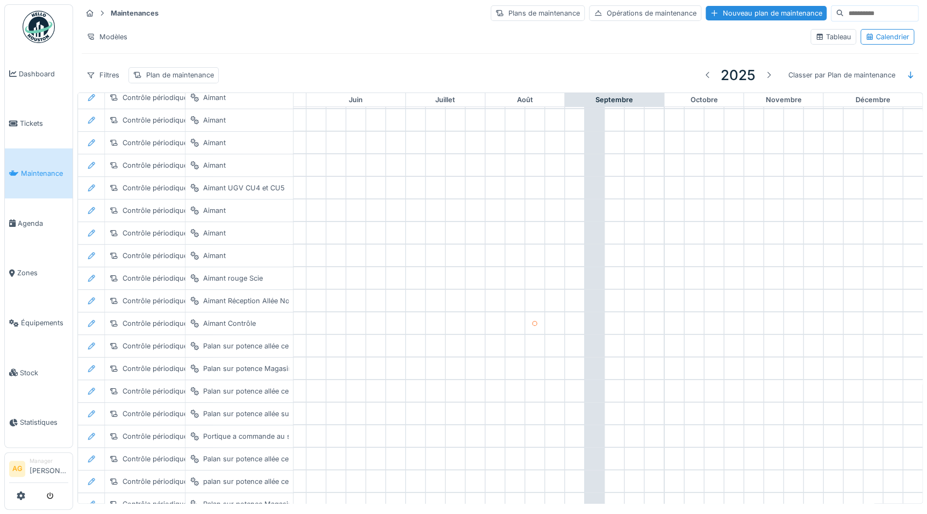
scroll to position [0, 454]
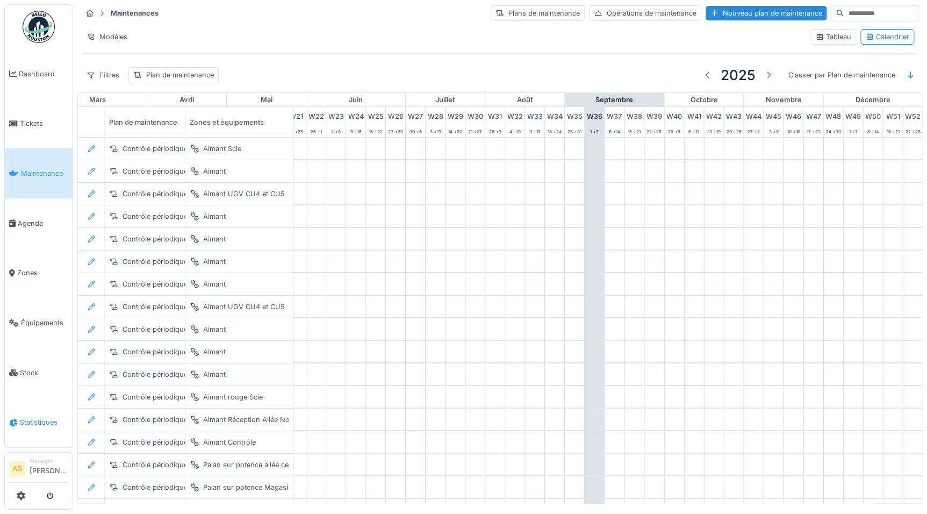
click at [30, 417] on span "Statistiques" at bounding box center [44, 422] width 48 height 10
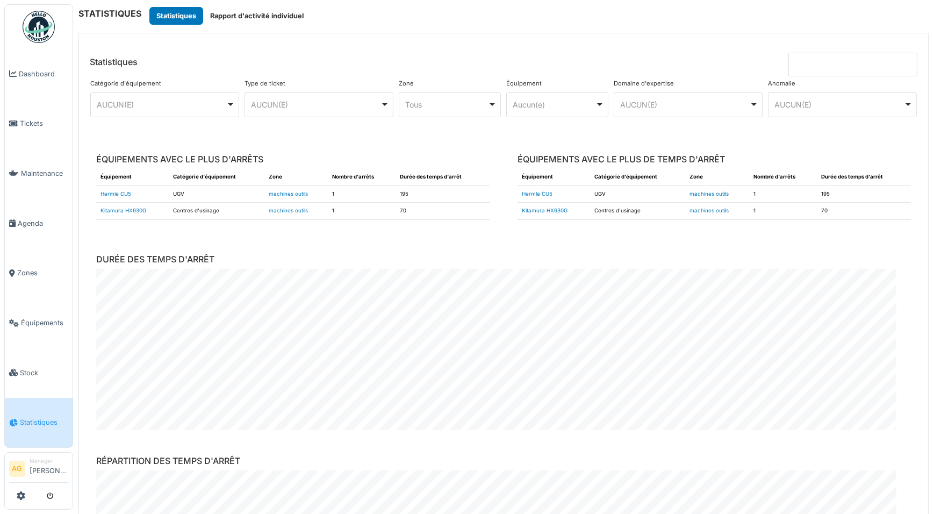
click at [708, 102] on div "AUCUN(E) Remove item" at bounding box center [684, 104] width 129 height 11
click at [781, 98] on div "AUCUN(E) Remove item" at bounding box center [843, 105] width 140 height 16
click at [579, 104] on div "Aucun(e) Remove item" at bounding box center [554, 104] width 82 height 11
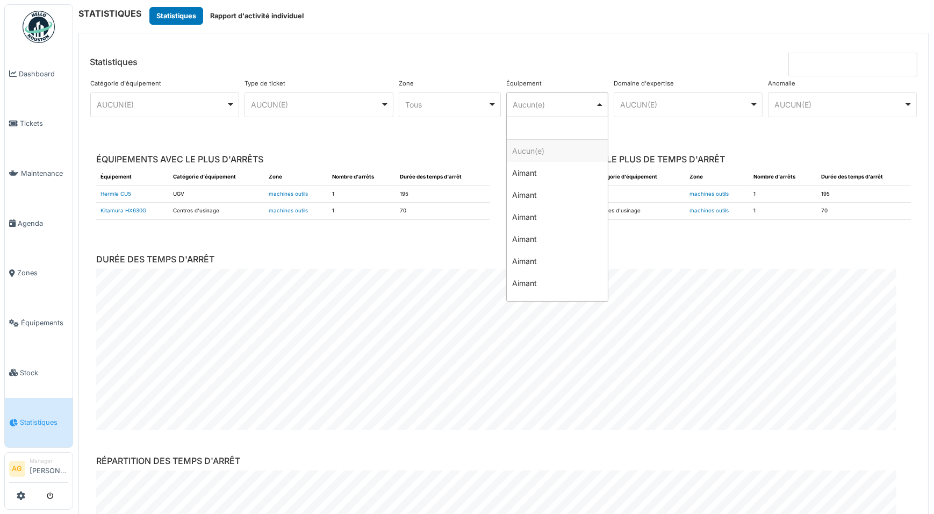
click at [579, 104] on div "Aucun(e) Remove item" at bounding box center [554, 104] width 82 height 11
click at [460, 104] on div "Tous Remove item" at bounding box center [447, 104] width 82 height 11
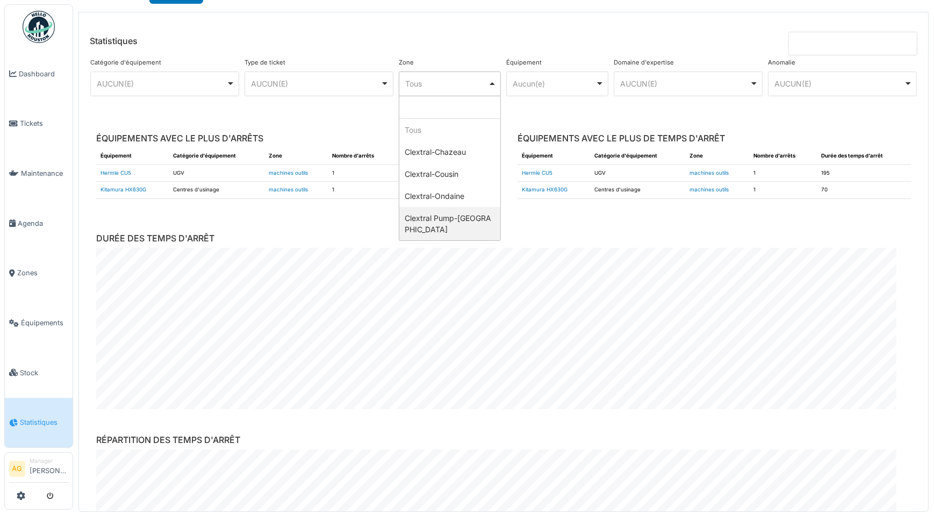
scroll to position [32, 0]
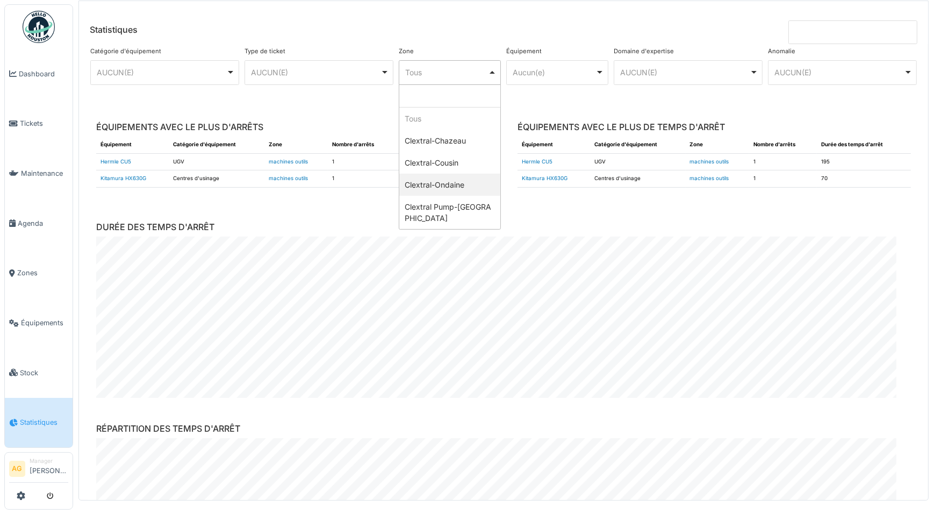
select select "*****"
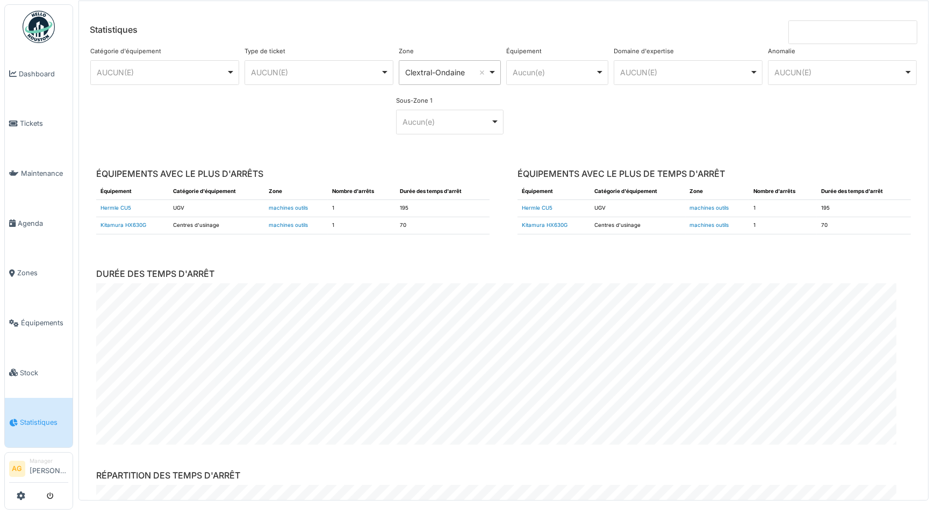
click at [439, 130] on div "******** Aucun(e) Remove item" at bounding box center [449, 122] width 107 height 25
select select "*****"
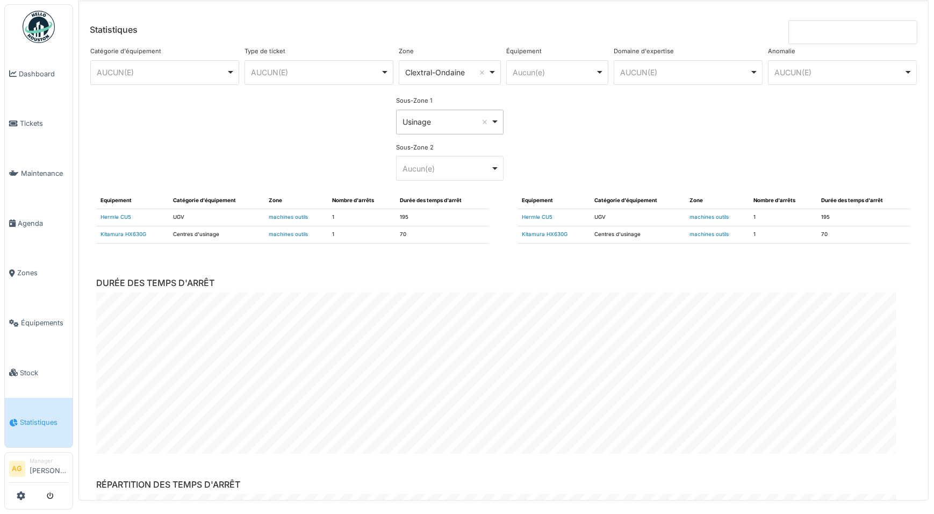
scroll to position [48, 0]
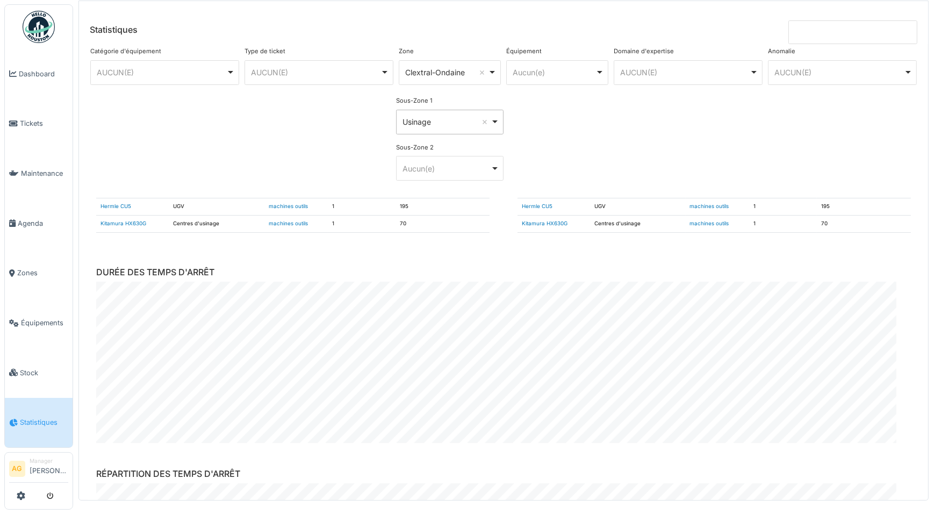
click at [468, 172] on div "Aucun(e) Remove item" at bounding box center [447, 168] width 88 height 11
select select "*****"
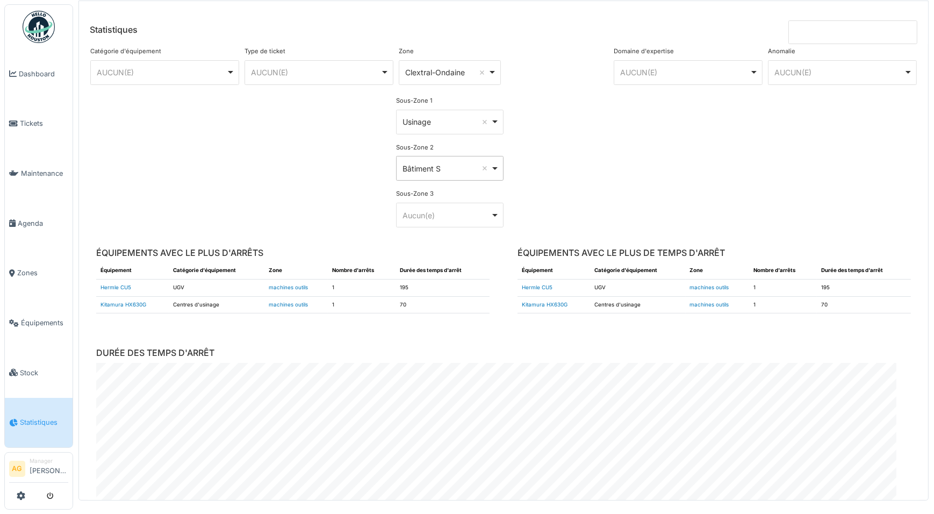
scroll to position [0, 0]
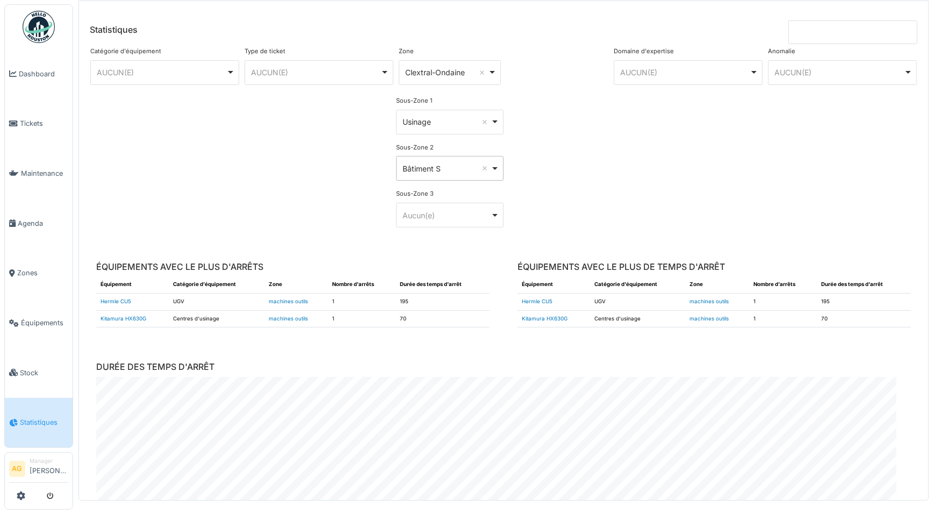
click at [331, 160] on div "Type de ticket ******** AUCUN(E) Remove item AUCUN(E) Alarme compteur Arrêt de …" at bounding box center [319, 140] width 154 height 192
click at [377, 71] on div "AUCUN(E) Remove item" at bounding box center [319, 72] width 140 height 16
click at [489, 72] on div "Clextral-Ondaine Remove item" at bounding box center [449, 72] width 93 height 16
select select
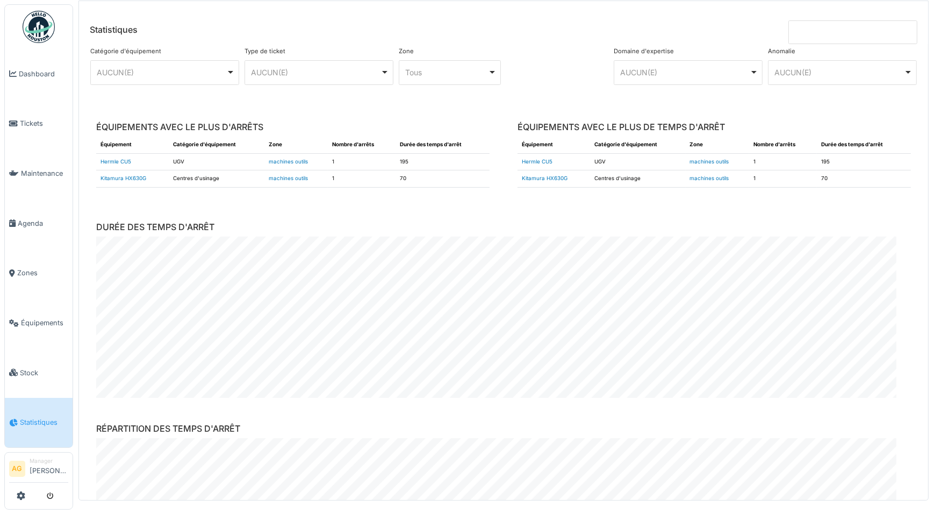
click at [540, 93] on div at bounding box center [556, 70] width 107 height 52
click at [338, 70] on div "AUCUN(E) Remove item" at bounding box center [315, 72] width 129 height 11
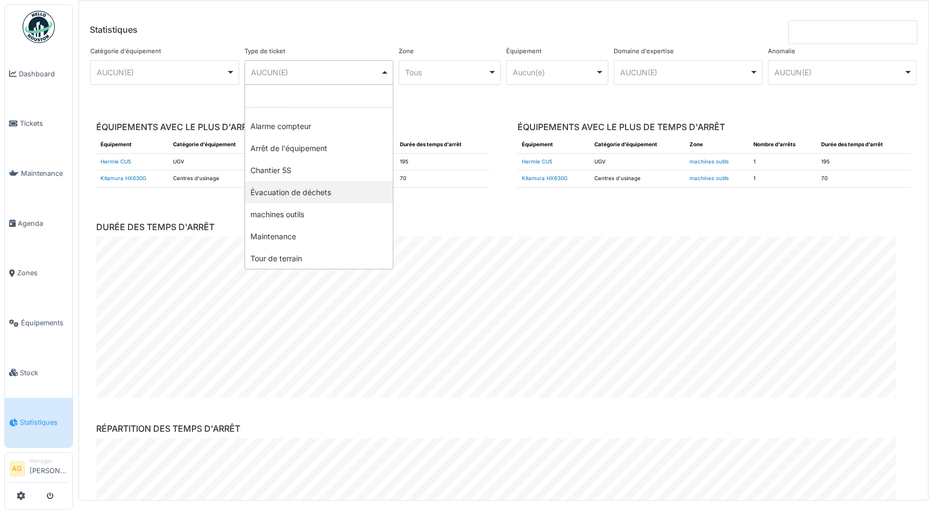
scroll to position [37, 0]
select select "****"
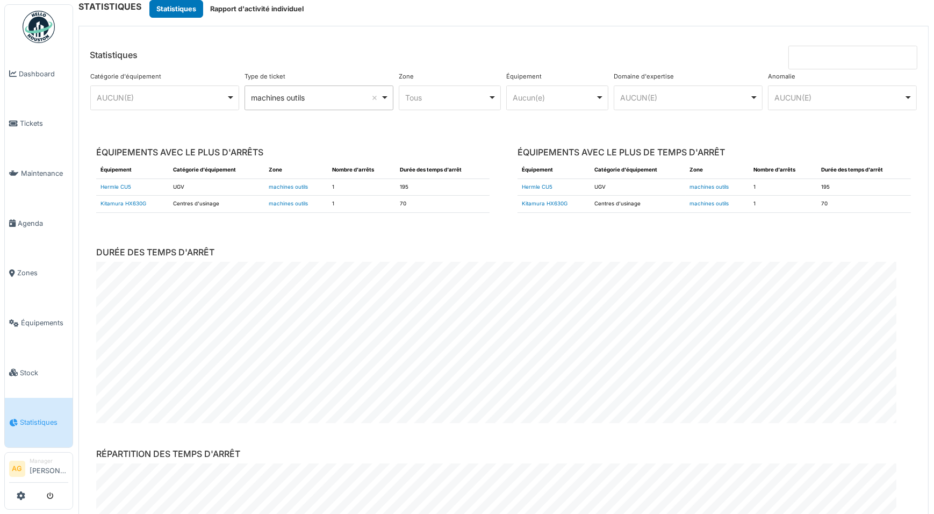
scroll to position [0, 0]
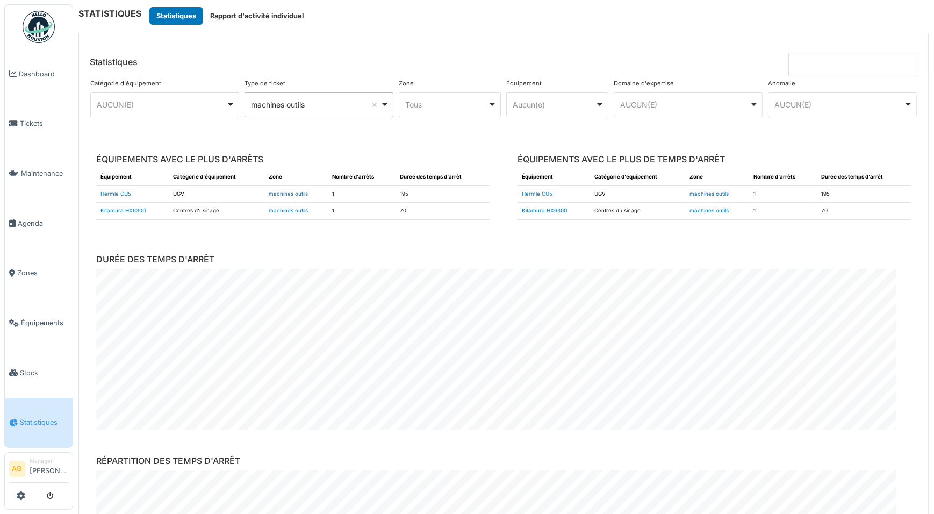
click at [809, 59] on input at bounding box center [852, 65] width 129 height 24
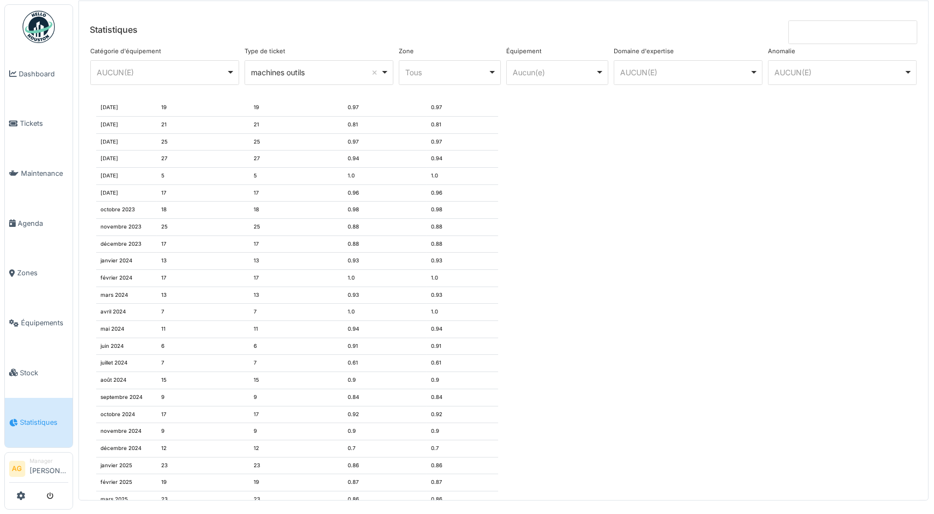
scroll to position [5301, 0]
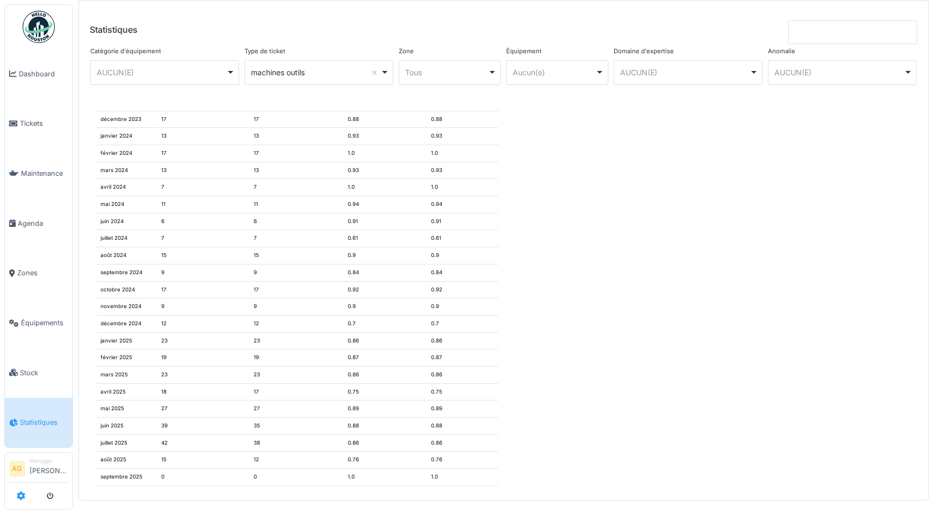
click at [19, 495] on icon at bounding box center [21, 495] width 9 height 9
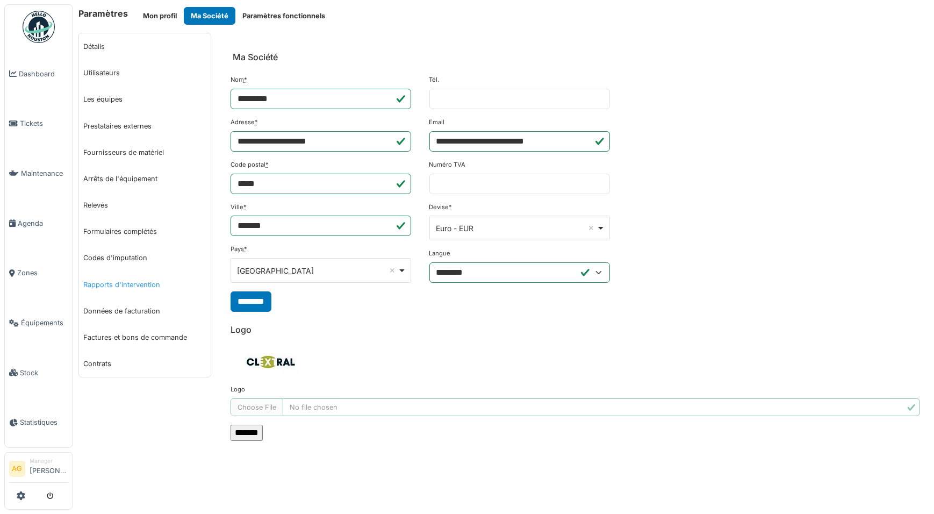
click at [124, 284] on link "Rapports d'intervention" at bounding box center [145, 284] width 132 height 26
select select "***"
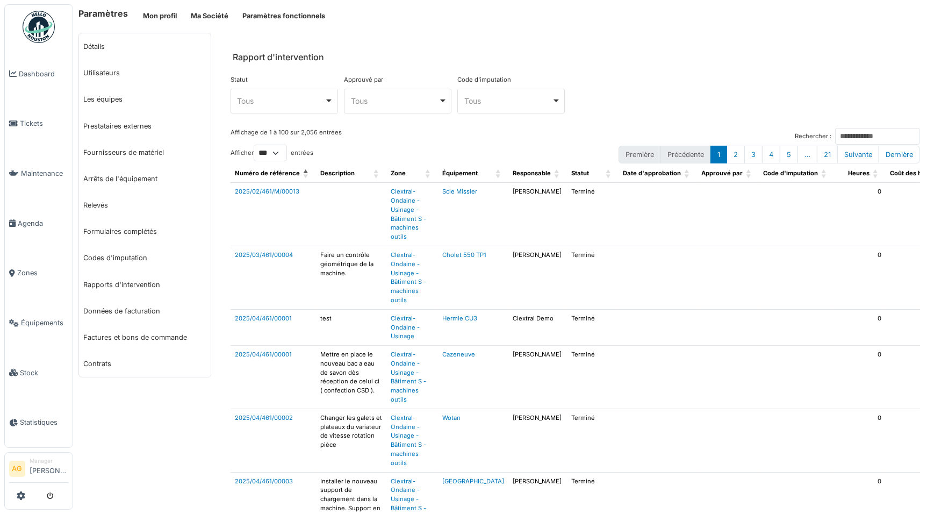
click at [325, 103] on div "Tous Remove item" at bounding box center [284, 101] width 98 height 16
select select "******"
click at [432, 102] on div "Tous Remove item" at bounding box center [395, 100] width 88 height 11
select select "*****"
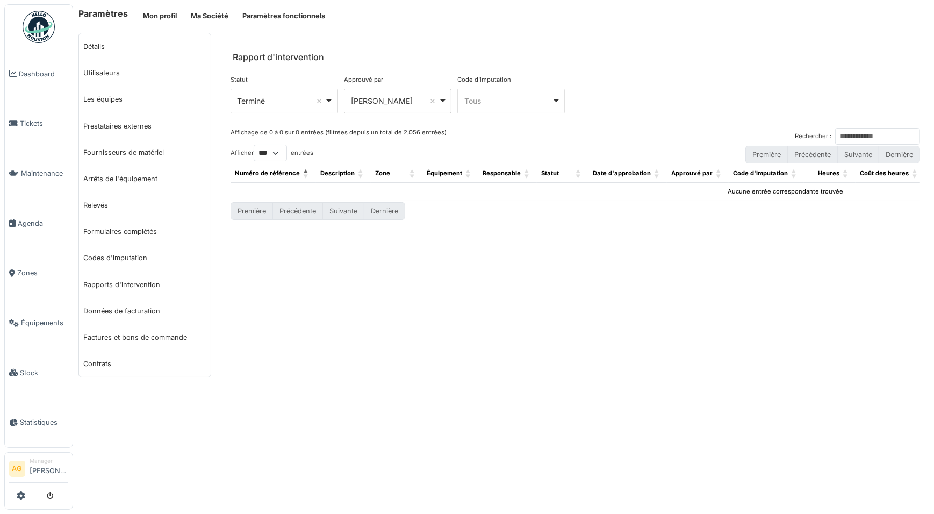
click at [328, 102] on div "Terminé Remove item" at bounding box center [284, 101] width 98 height 16
select select "**********"
click at [504, 102] on div "Tous Remove item" at bounding box center [508, 100] width 88 height 11
click at [542, 131] on div "Affichage de 0 à 0 sur 0 entrées (filtrées depuis un total de 2,056 entrées) Re…" at bounding box center [574, 136] width 689 height 17
click at [442, 100] on div "Alexandre Giri Remove item" at bounding box center [398, 101] width 98 height 16
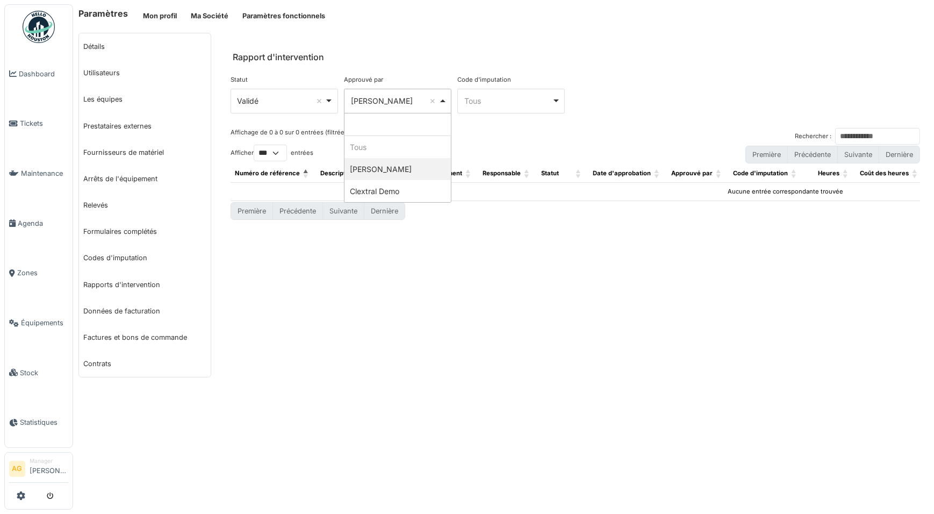
click at [389, 128] on input "Tous" at bounding box center [397, 124] width 106 height 23
select select
click at [479, 131] on div "Affichage de 0 à 0 sur 0 entrées (filtrées depuis un total de 2,056 entrées) Re…" at bounding box center [574, 136] width 689 height 17
click at [279, 150] on select "** ** *** ***" at bounding box center [270, 153] width 33 height 17
click at [255, 145] on select "** ** *** ***" at bounding box center [270, 153] width 33 height 17
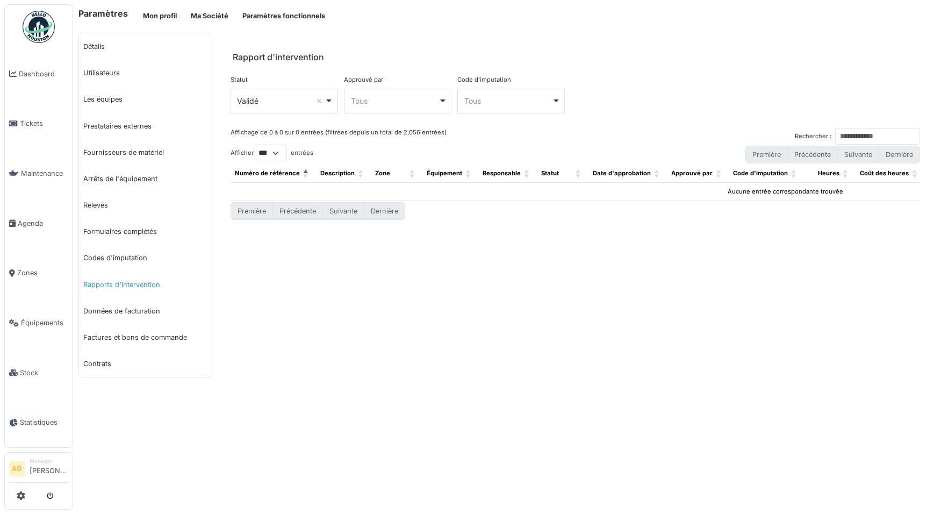
click at [128, 284] on link "Rapports d'intervention" at bounding box center [145, 284] width 132 height 26
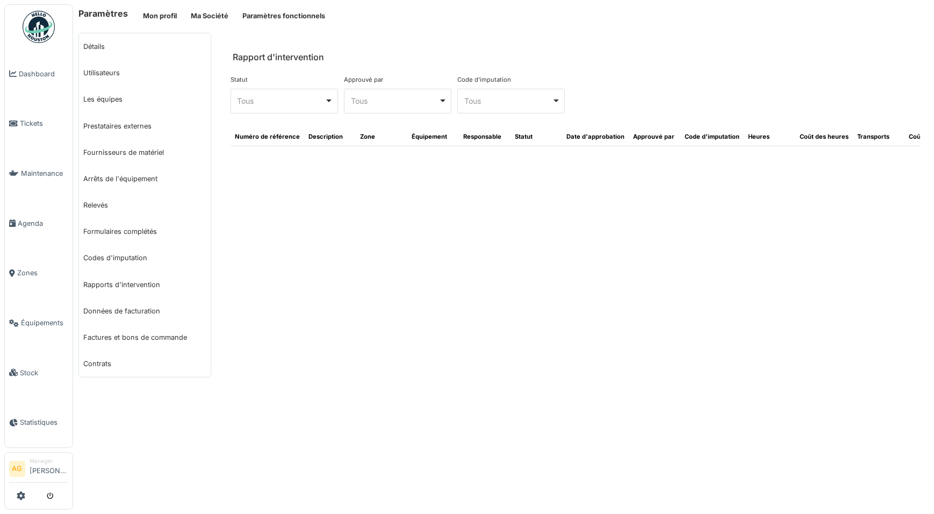
select select "***"
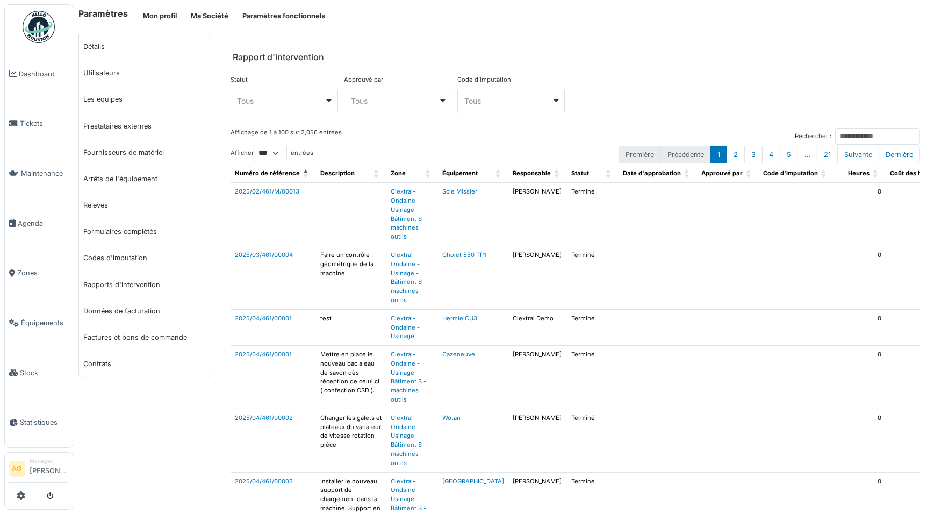
click at [330, 99] on div "Tous Remove item" at bounding box center [284, 101] width 98 height 16
click at [420, 128] on div "Affichage de 1 à 100 sur 2,056 entrées Rechercher :" at bounding box center [574, 136] width 689 height 17
click at [326, 105] on div "Tous Remove item" at bounding box center [284, 101] width 98 height 16
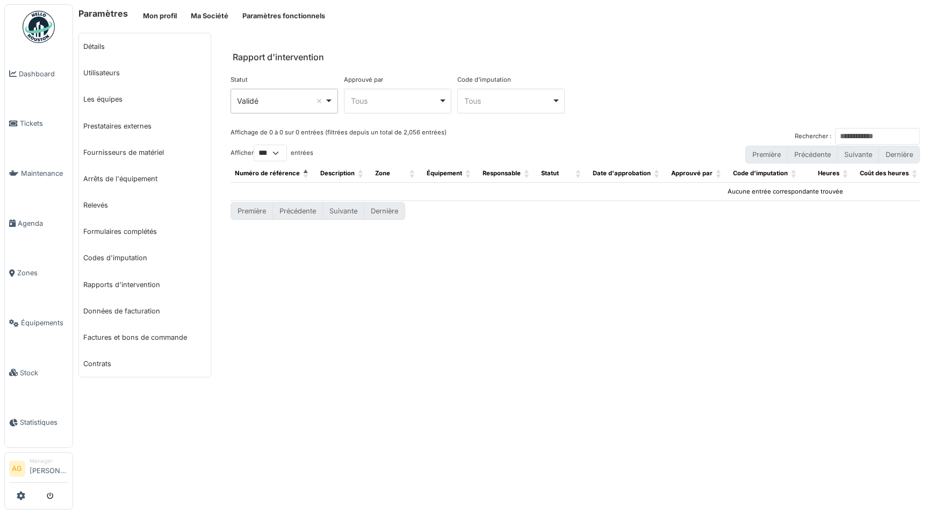
click at [328, 102] on div "Validé Remove item" at bounding box center [284, 101] width 98 height 16
select select "**********"
click at [324, 99] on div "À approuver Remove item" at bounding box center [284, 101] width 98 height 16
select select
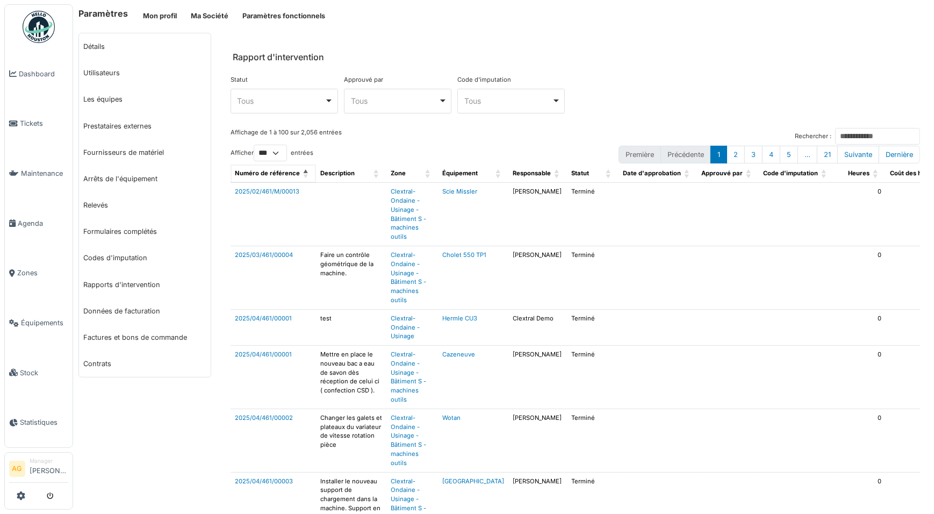
click at [260, 172] on span "Numéro de référence" at bounding box center [267, 173] width 65 height 8
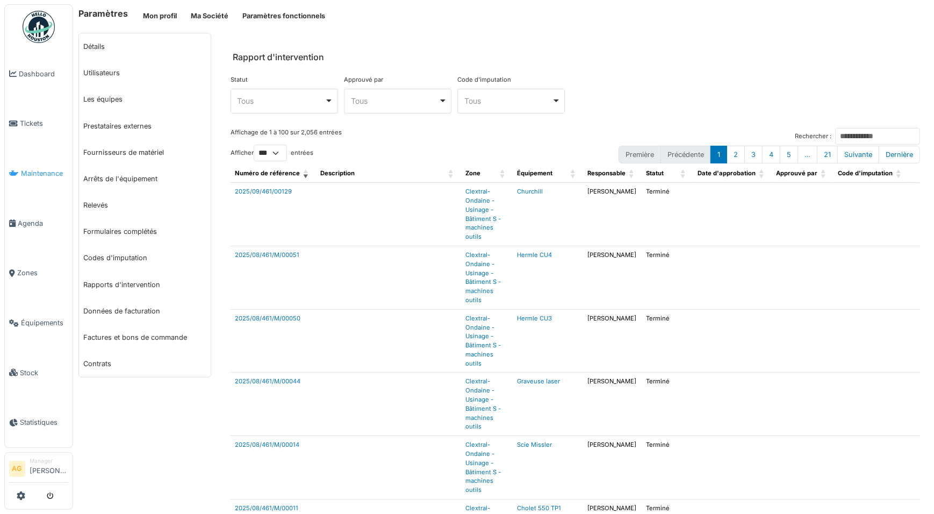
click at [29, 172] on span "Maintenance" at bounding box center [44, 173] width 47 height 10
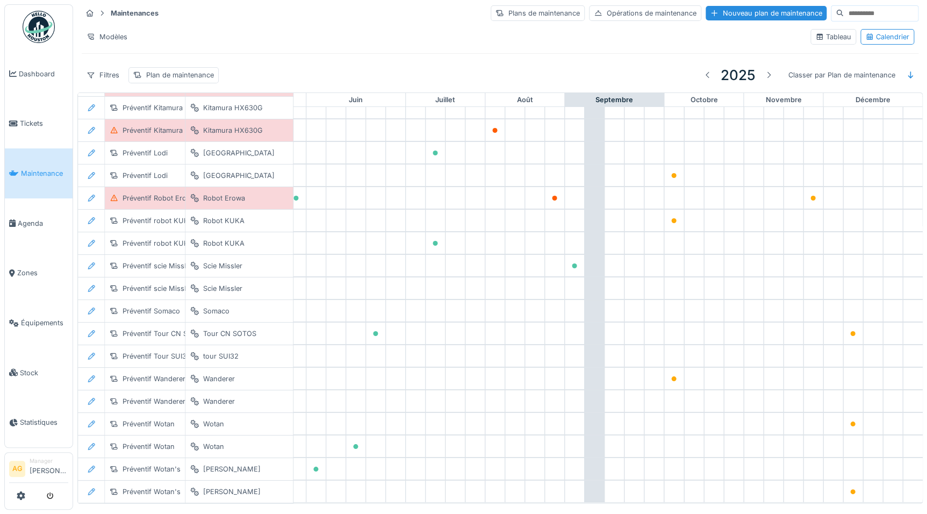
scroll to position [1926, 446]
click at [41, 317] on span "Équipements" at bounding box center [44, 322] width 47 height 10
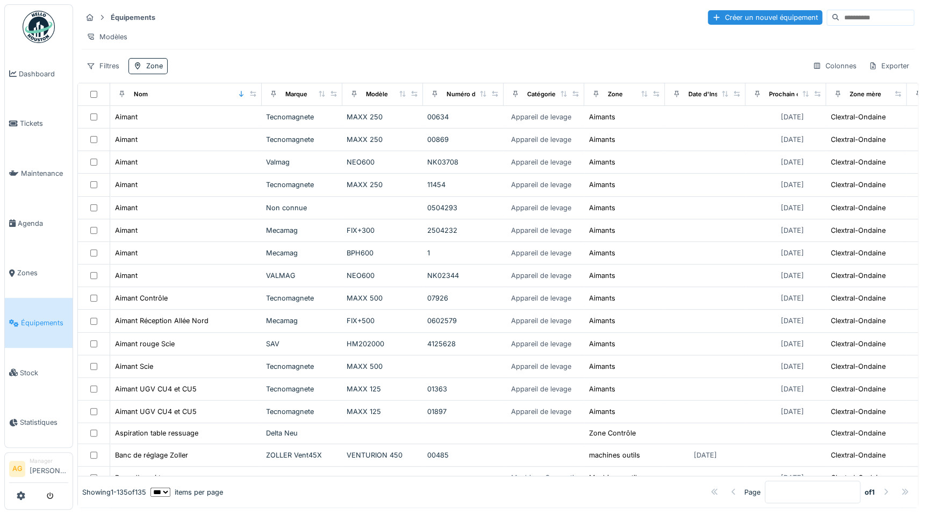
click at [839, 17] on input at bounding box center [876, 17] width 74 height 15
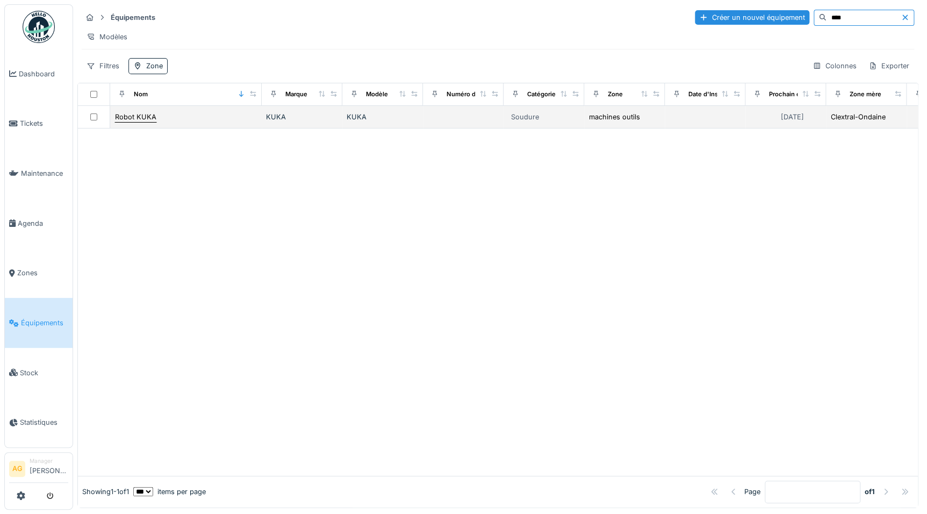
type input "****"
click at [129, 122] on div "Robot KUKA" at bounding box center [135, 117] width 41 height 10
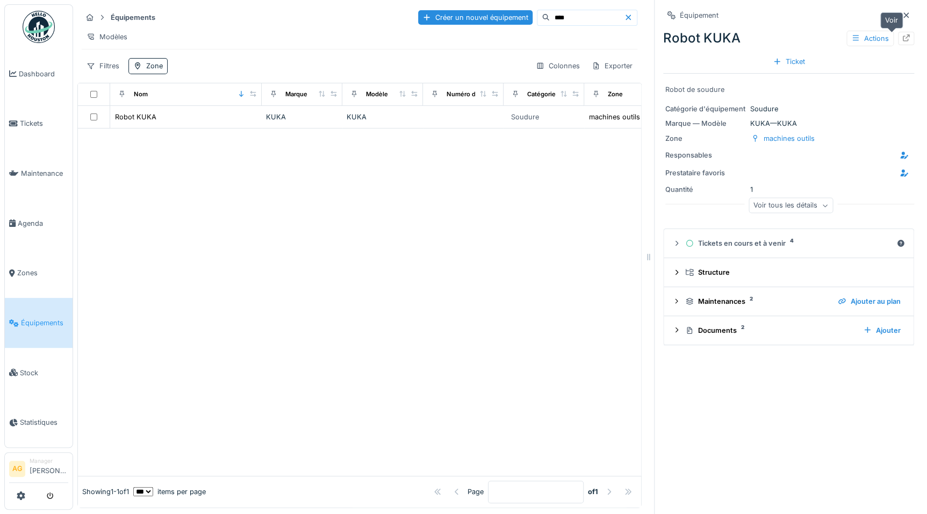
click at [901, 38] on icon at bounding box center [905, 37] width 9 height 7
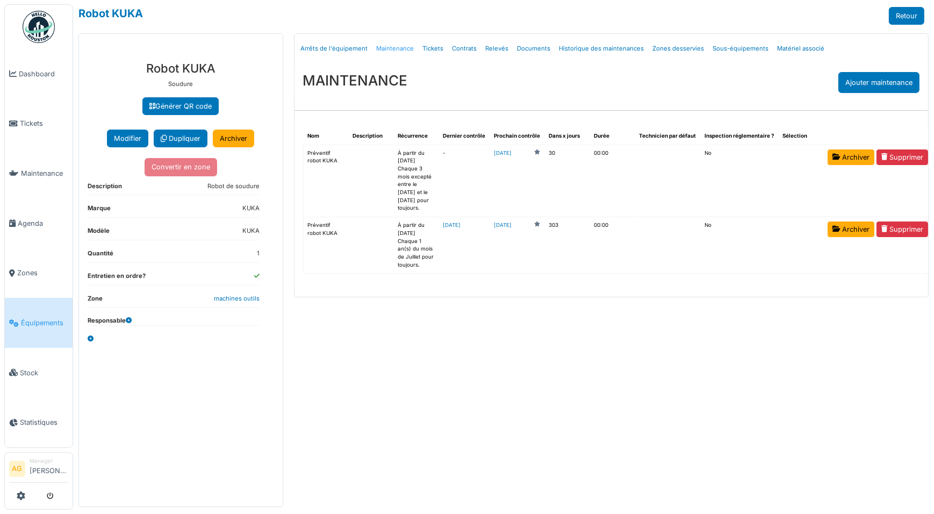
click at [392, 47] on link "Maintenance" at bounding box center [395, 48] width 46 height 25
click at [392, 50] on link "Maintenance" at bounding box center [395, 48] width 46 height 25
click at [429, 43] on link "Tickets" at bounding box center [433, 48] width 30 height 25
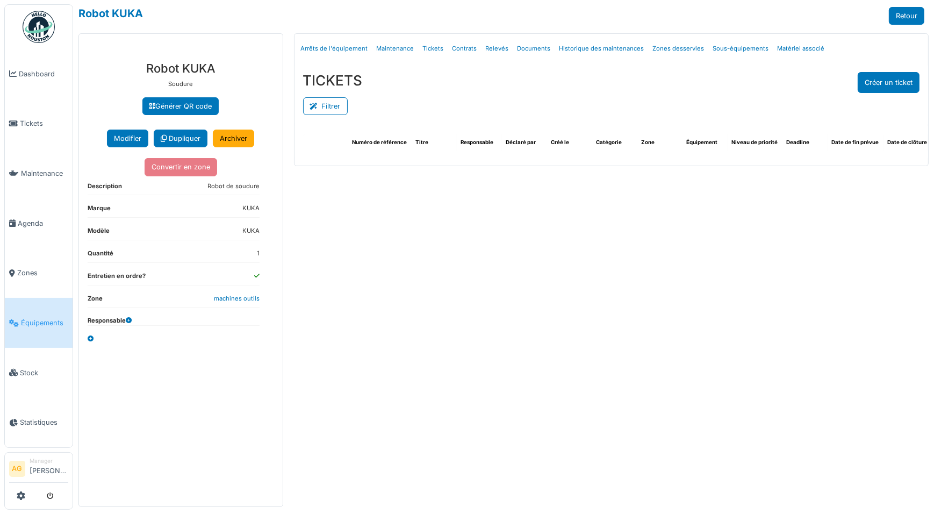
select select "***"
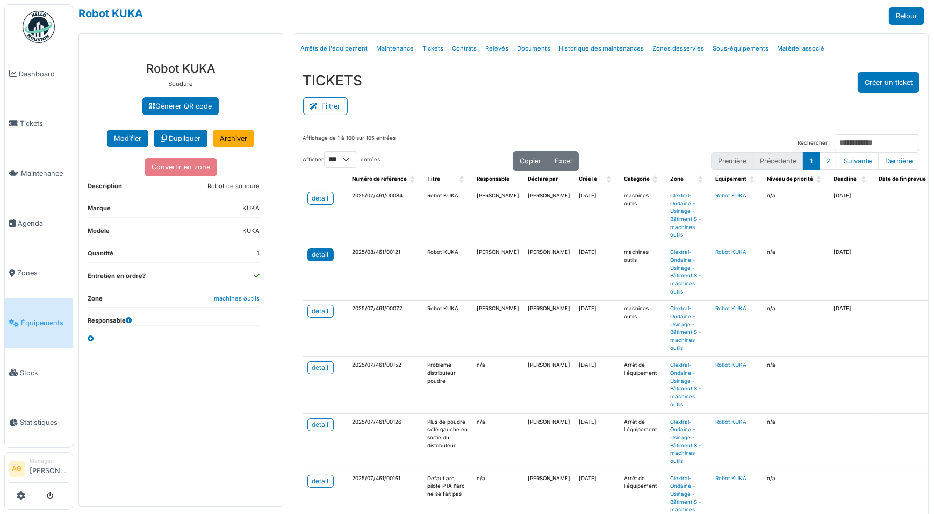
click at [329, 252] on link "detail" at bounding box center [320, 254] width 26 height 13
click at [404, 178] on th "Numéro de référence" at bounding box center [385, 179] width 75 height 17
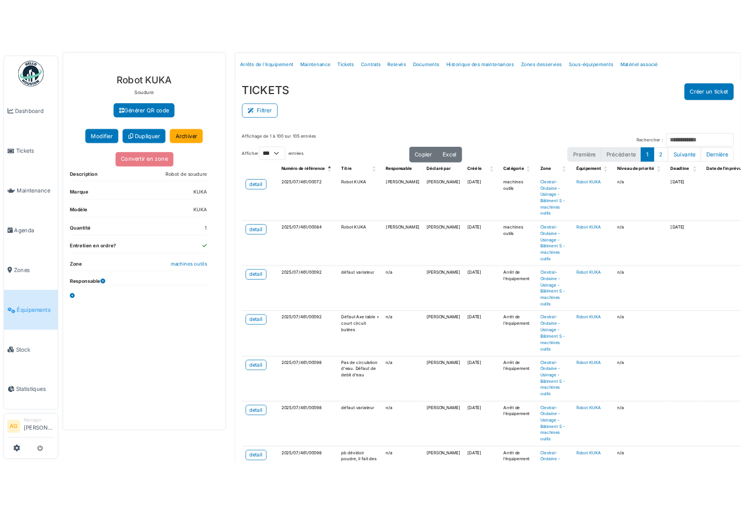
scroll to position [48, 0]
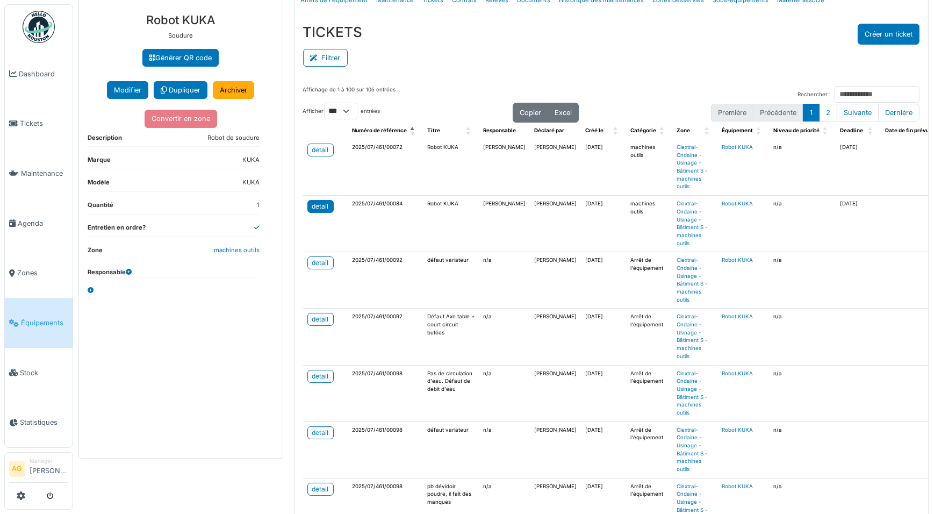
click at [316, 203] on div "detail" at bounding box center [320, 206] width 17 height 10
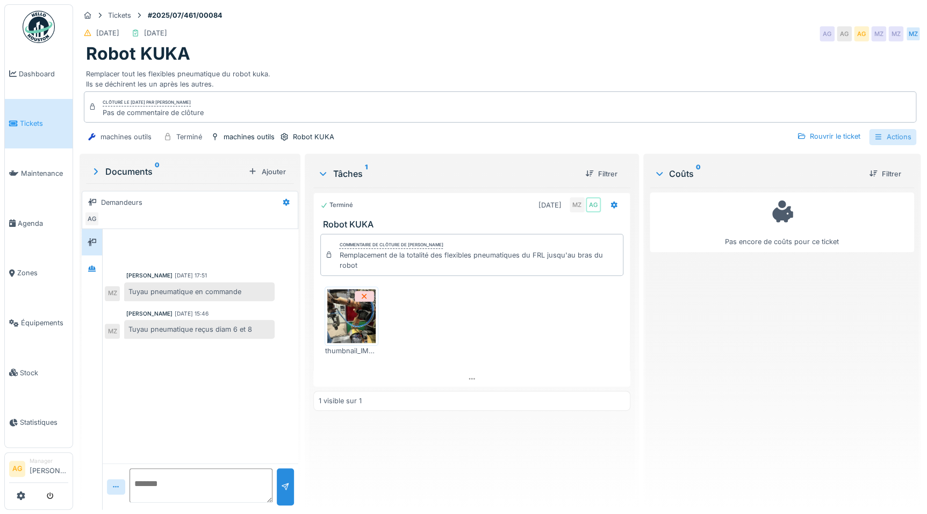
click at [887, 136] on div "Actions" at bounding box center [892, 137] width 47 height 16
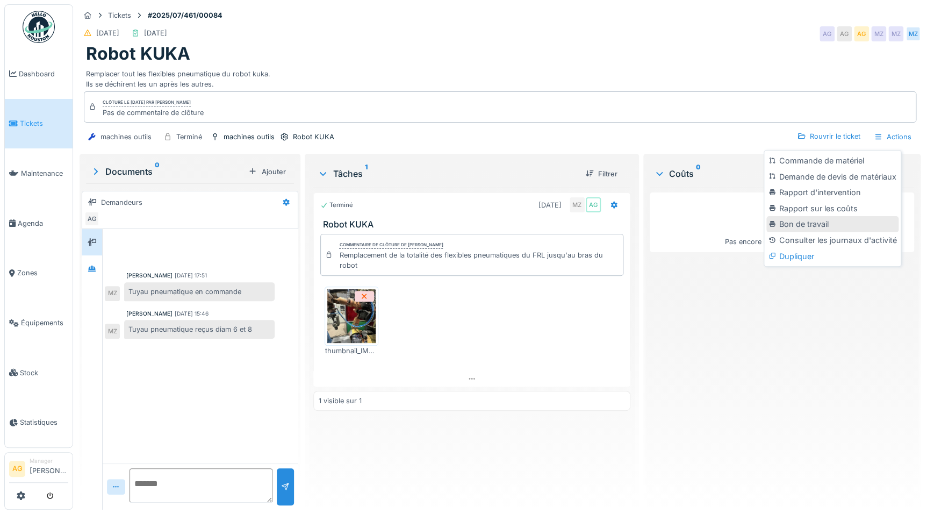
click at [808, 220] on div "Bon de travail" at bounding box center [832, 224] width 132 height 16
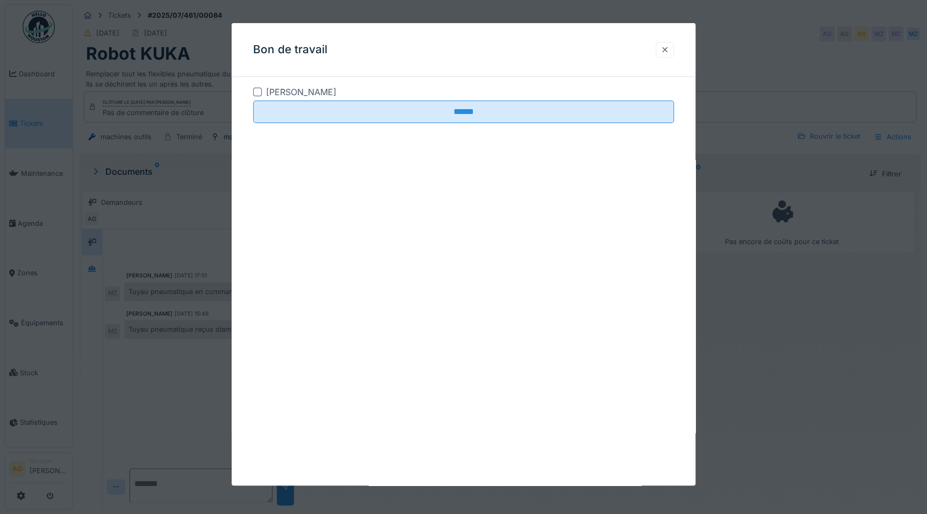
click at [673, 50] on div at bounding box center [664, 50] width 18 height 16
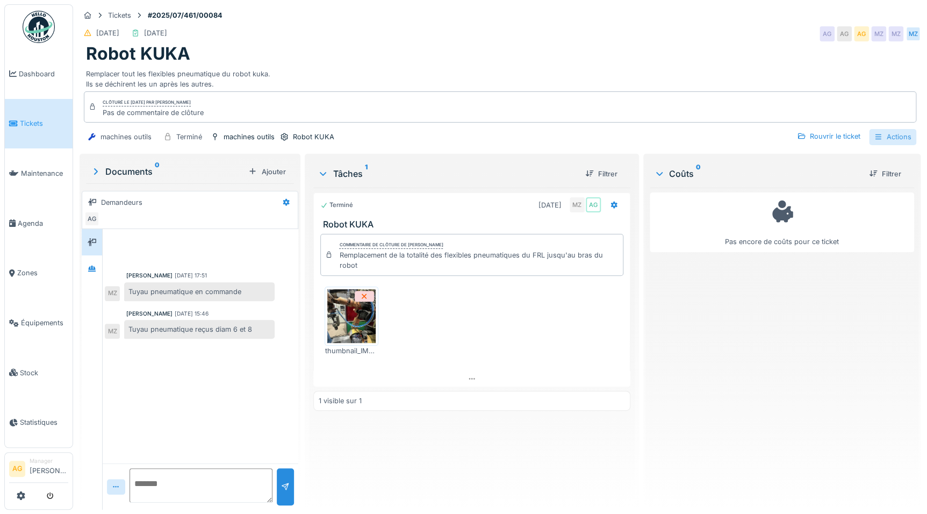
click at [883, 141] on div "Actions" at bounding box center [892, 137] width 47 height 16
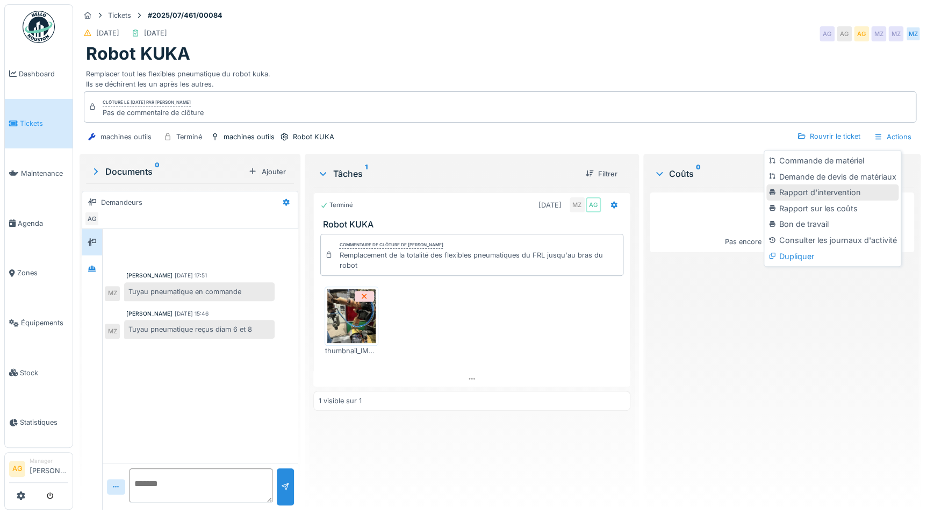
click at [810, 192] on div "Rapport d'intervention" at bounding box center [832, 192] width 132 height 16
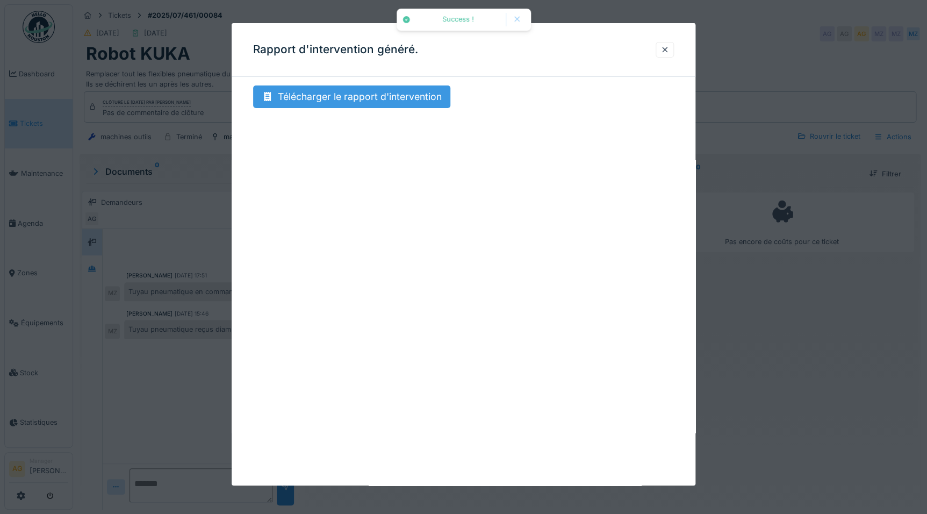
click at [386, 96] on div "Télécharger le rapport d'intervention" at bounding box center [351, 96] width 197 height 23
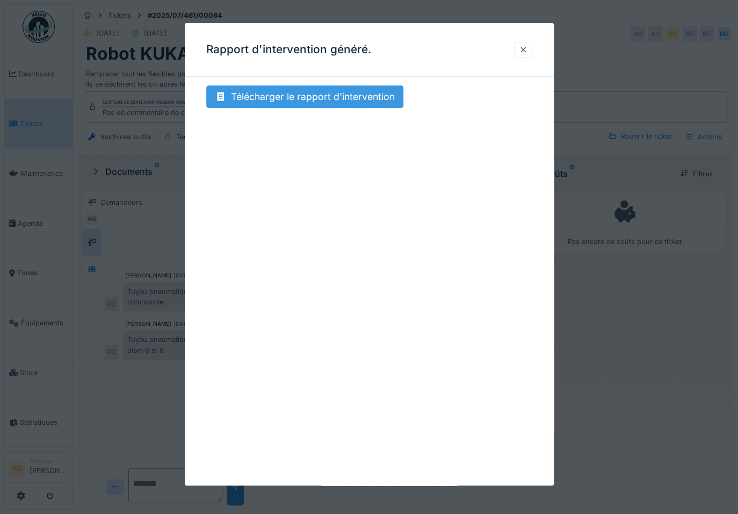
click at [334, 91] on div "Télécharger le rapport d'intervention" at bounding box center [304, 96] width 197 height 23
